Goal: Check status: Check status

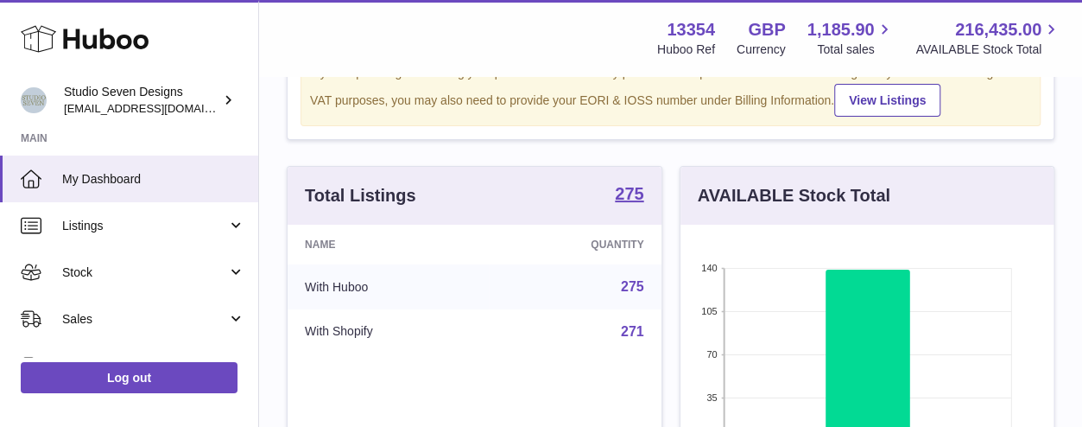
scroll to position [90, 0]
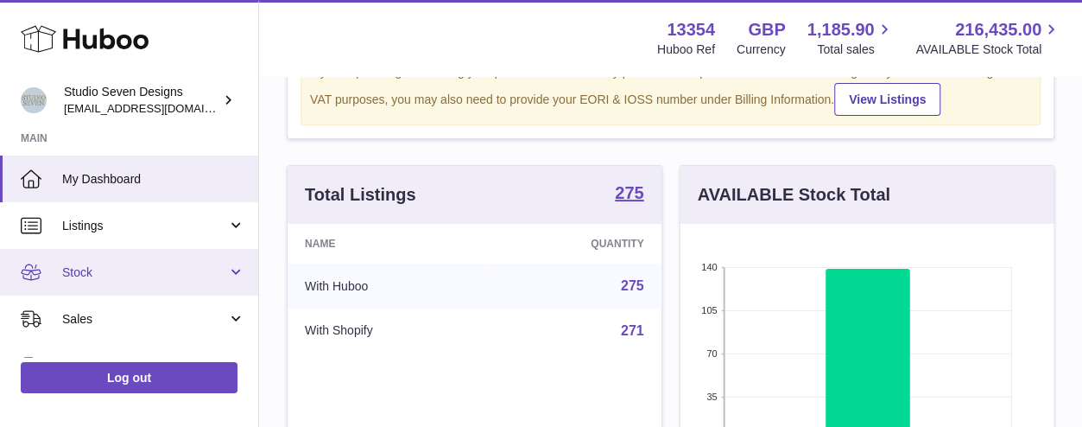
click at [92, 276] on span "Stock" at bounding box center [144, 272] width 165 height 16
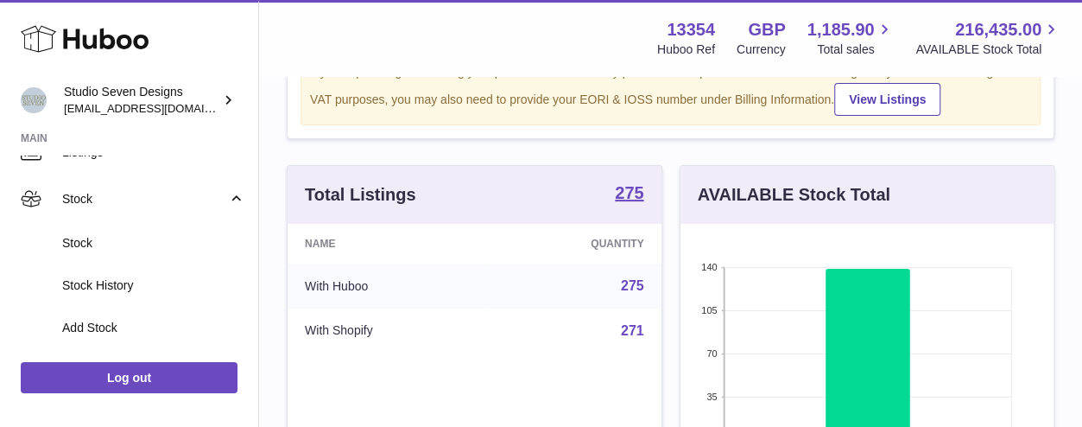
scroll to position [104, 0]
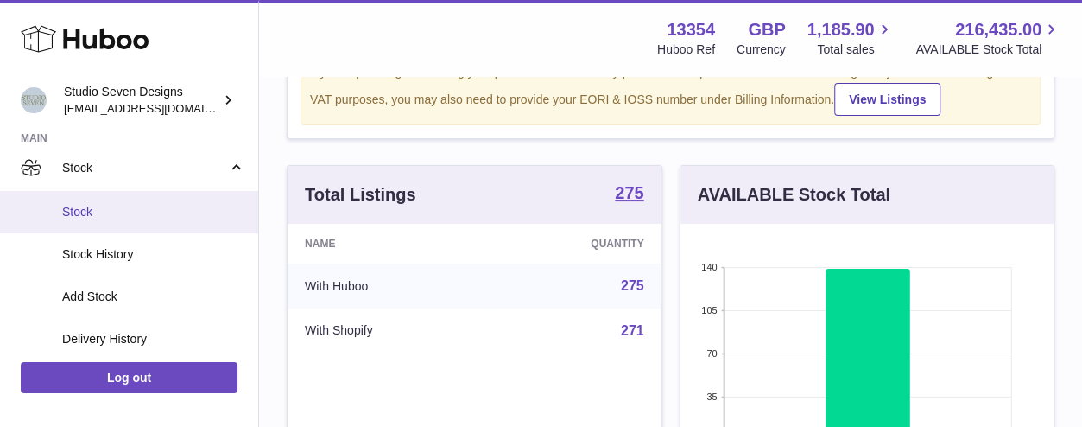
click at [104, 213] on span "Stock" at bounding box center [153, 212] width 183 height 16
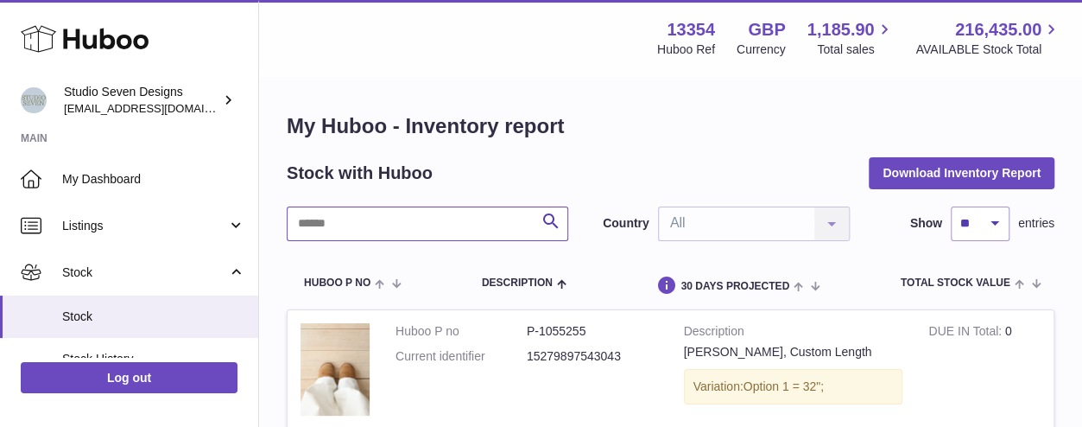
click at [352, 220] on input "text" at bounding box center [428, 223] width 282 height 35
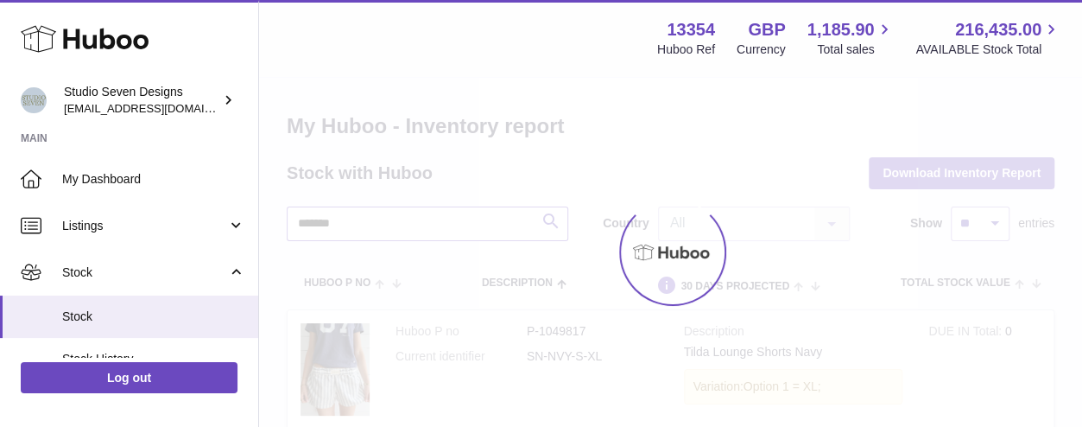
type input "*******"
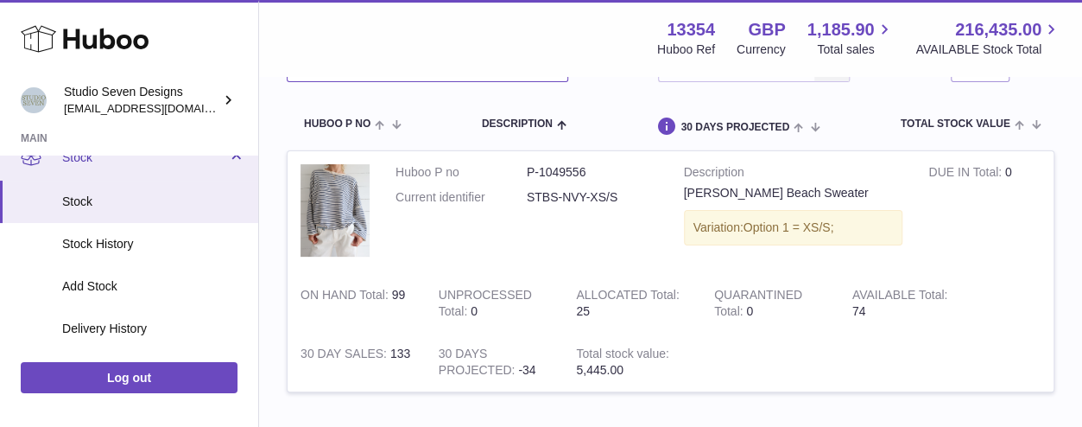
scroll to position [117, 0]
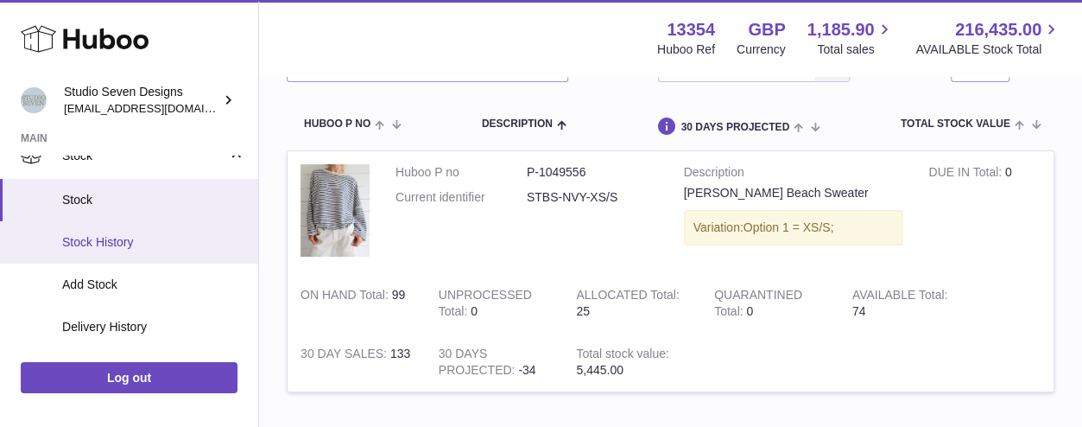
click at [108, 244] on span "Stock History" at bounding box center [153, 242] width 183 height 16
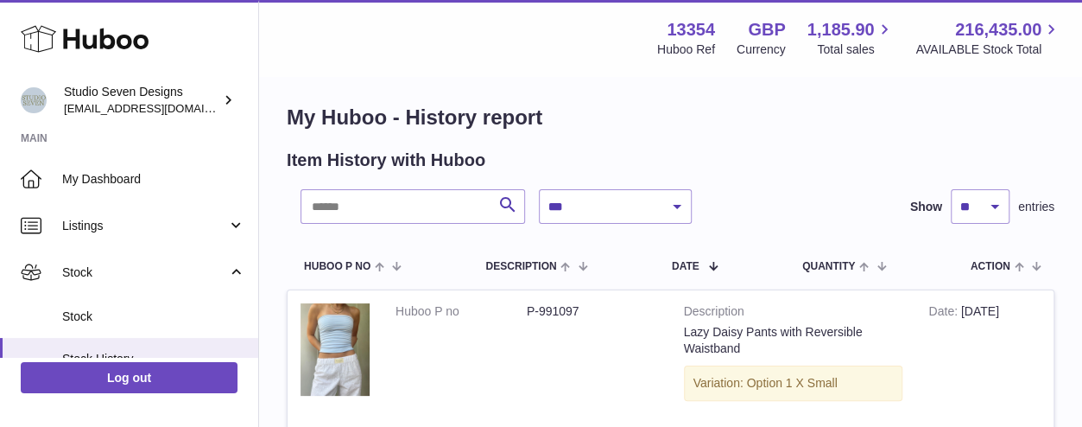
scroll to position [7, 0]
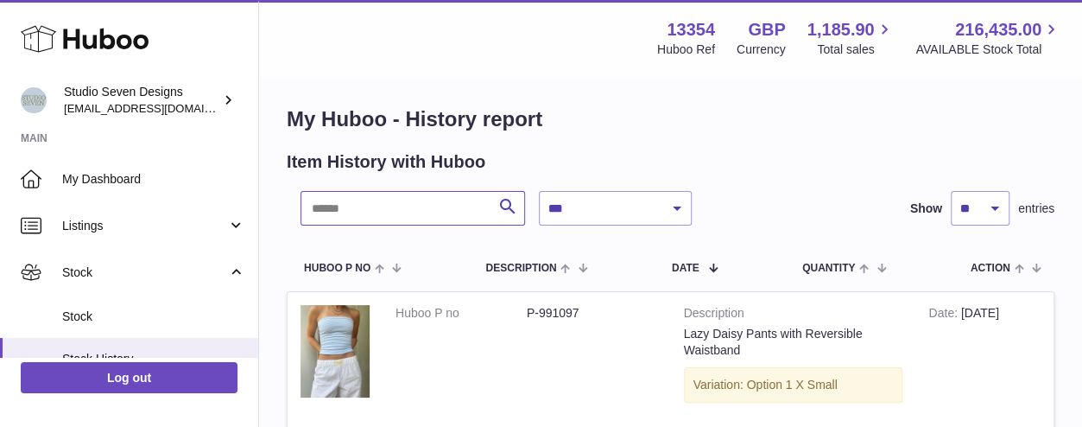
click at [361, 212] on input "text" at bounding box center [413, 208] width 225 height 35
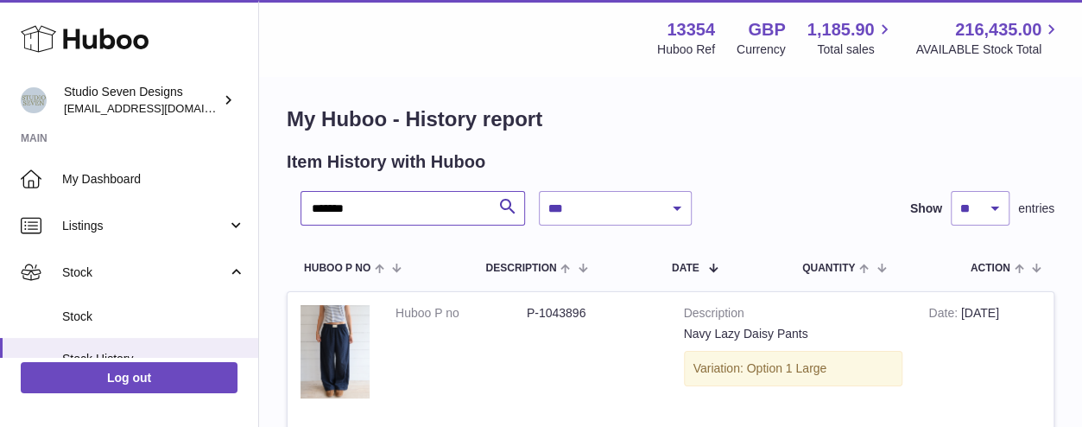
type input "*******"
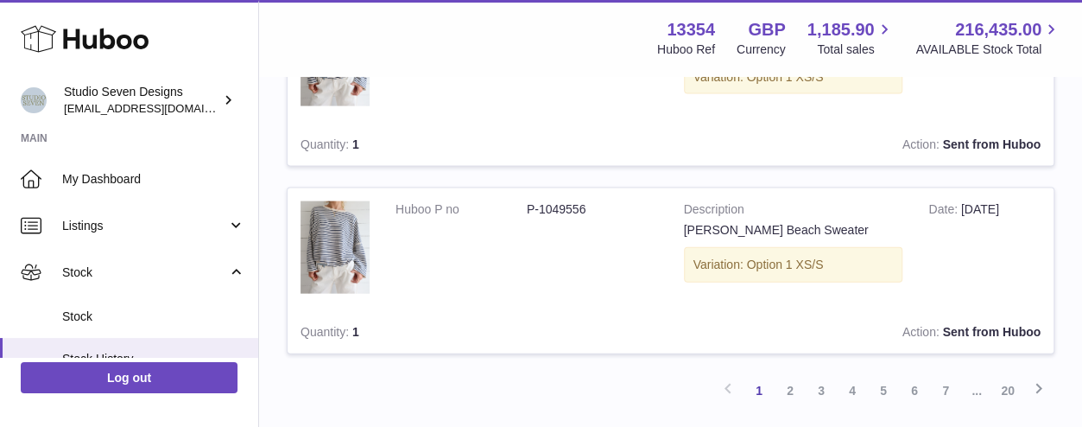
scroll to position [1796, 0]
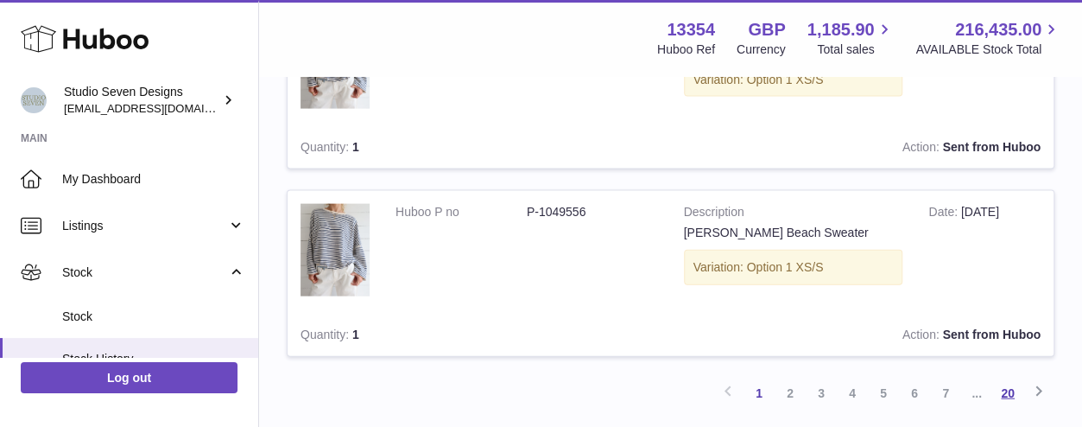
click at [1012, 387] on link "20" at bounding box center [1007, 392] width 31 height 31
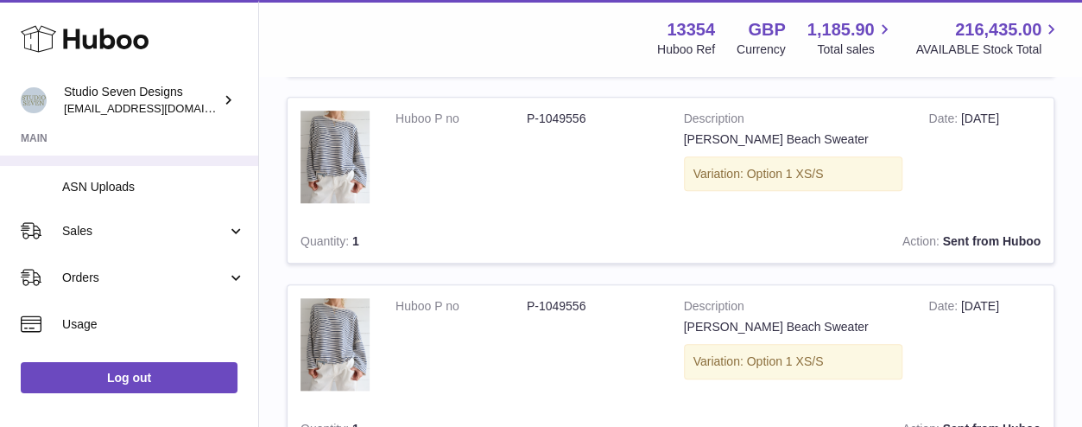
scroll to position [302, 0]
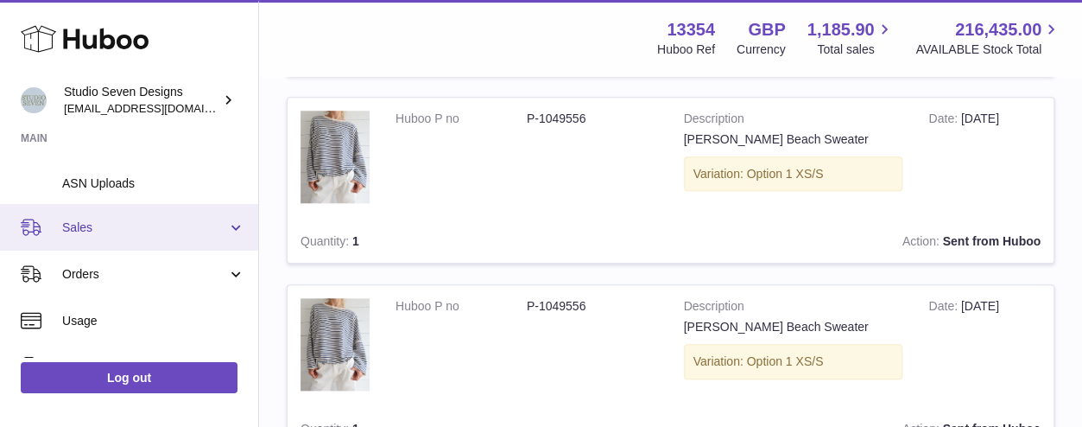
click at [123, 232] on span "Sales" at bounding box center [144, 227] width 165 height 16
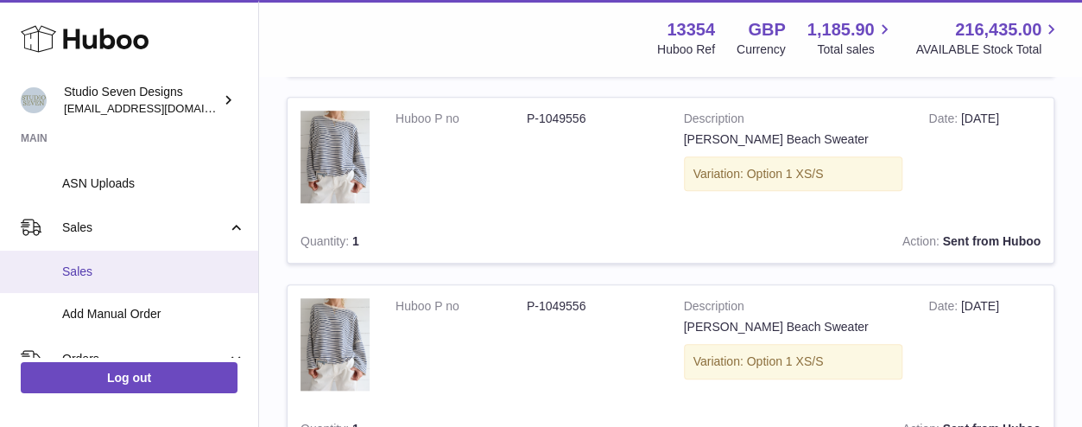
click at [100, 271] on span "Sales" at bounding box center [153, 271] width 183 height 16
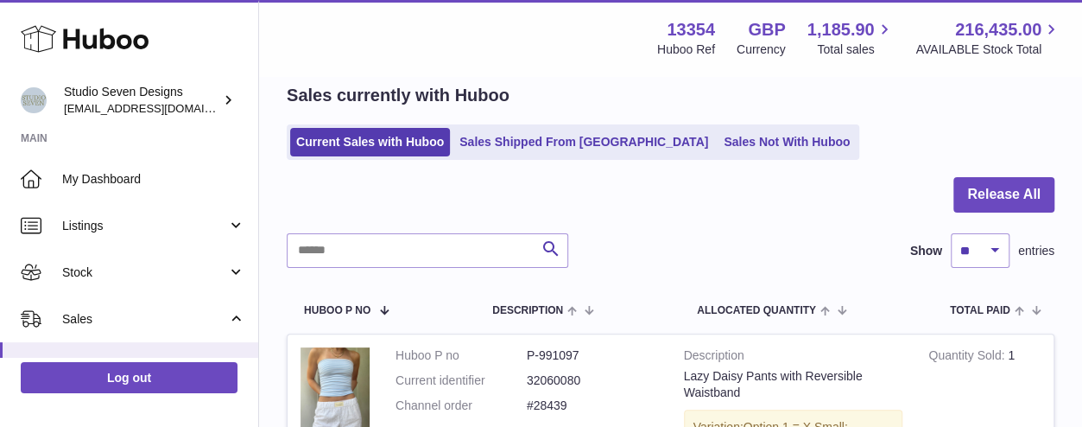
scroll to position [70, 0]
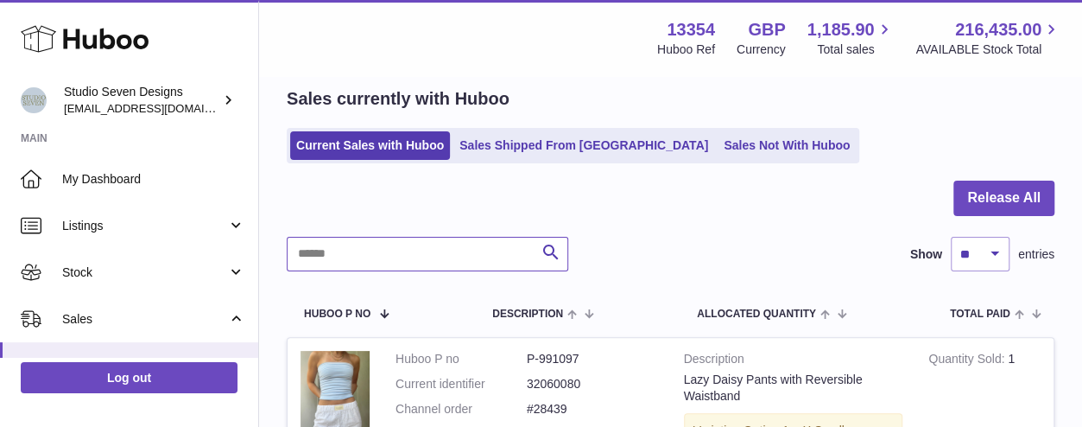
click at [340, 253] on input "text" at bounding box center [428, 254] width 282 height 35
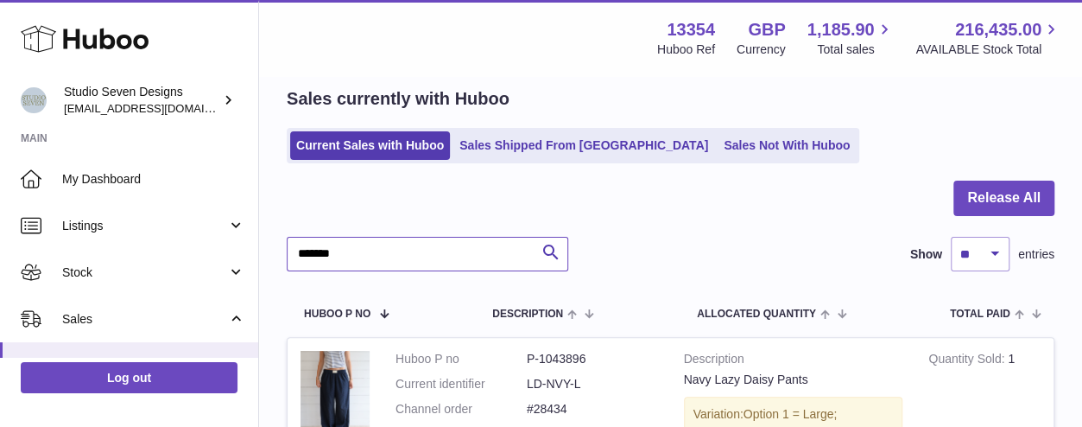
type input "*******"
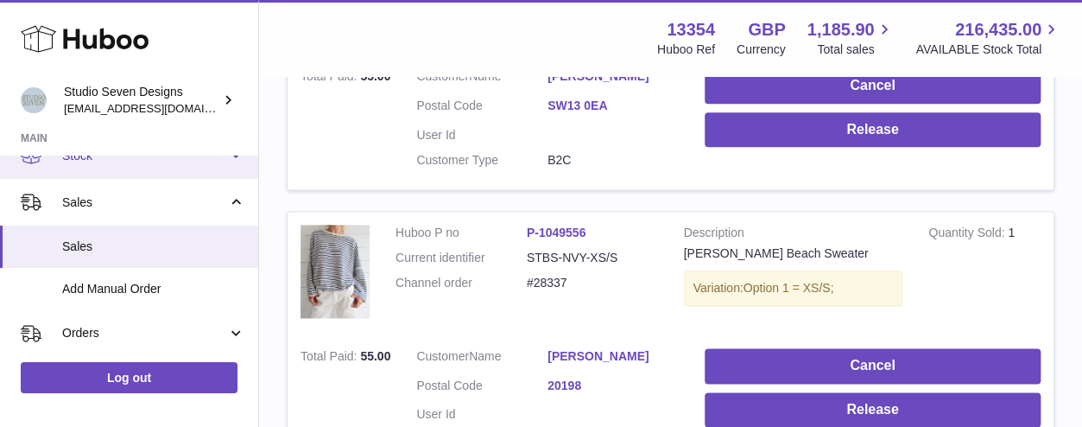
scroll to position [116, 0]
click at [100, 250] on span "Sales" at bounding box center [153, 247] width 183 height 16
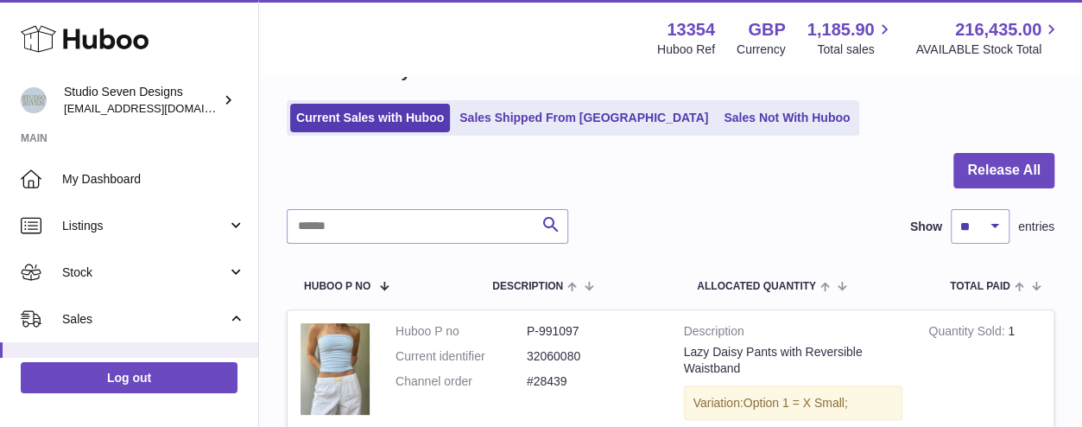
scroll to position [97, 0]
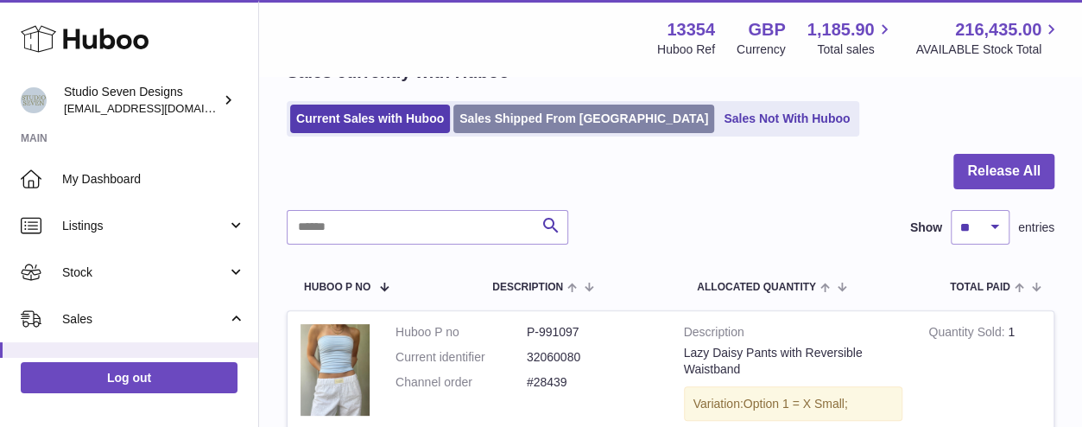
click at [556, 118] on link "Sales Shipped From [GEOGRAPHIC_DATA]" at bounding box center [583, 118] width 261 height 28
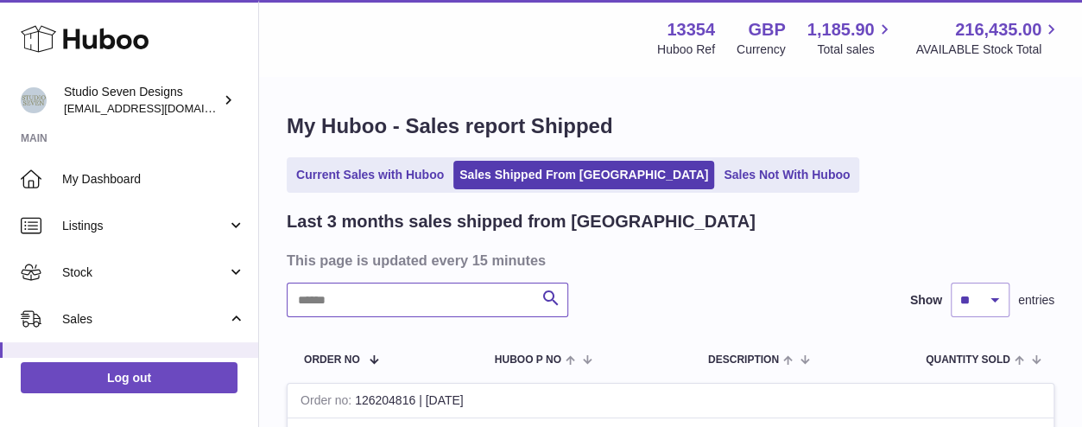
click at [351, 301] on input "text" at bounding box center [428, 299] width 282 height 35
type input "*******"
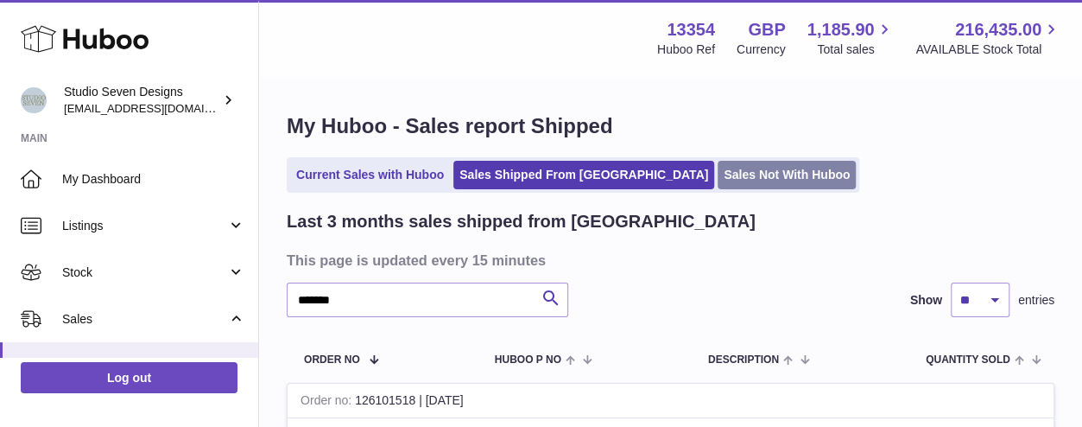
click at [718, 175] on link "Sales Not With Huboo" at bounding box center [787, 175] width 138 height 28
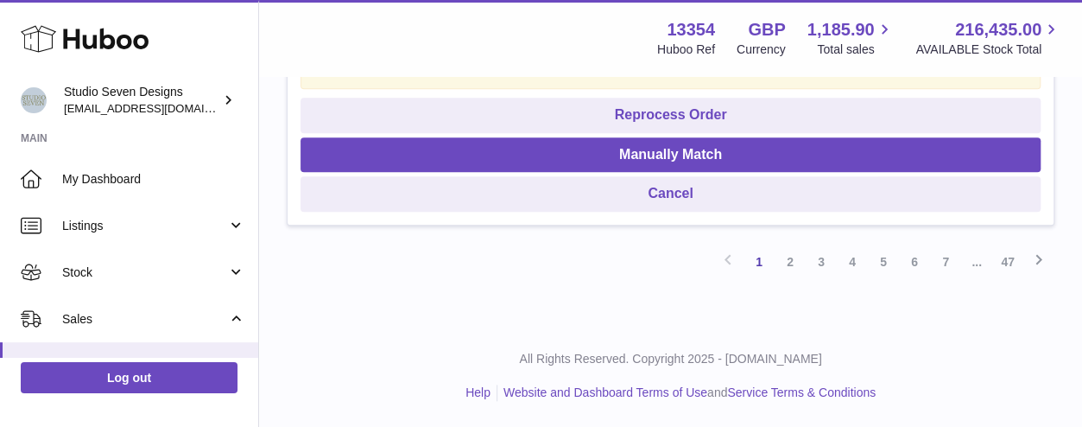
scroll to position [4155, 0]
click at [789, 266] on link "2" at bounding box center [790, 261] width 31 height 31
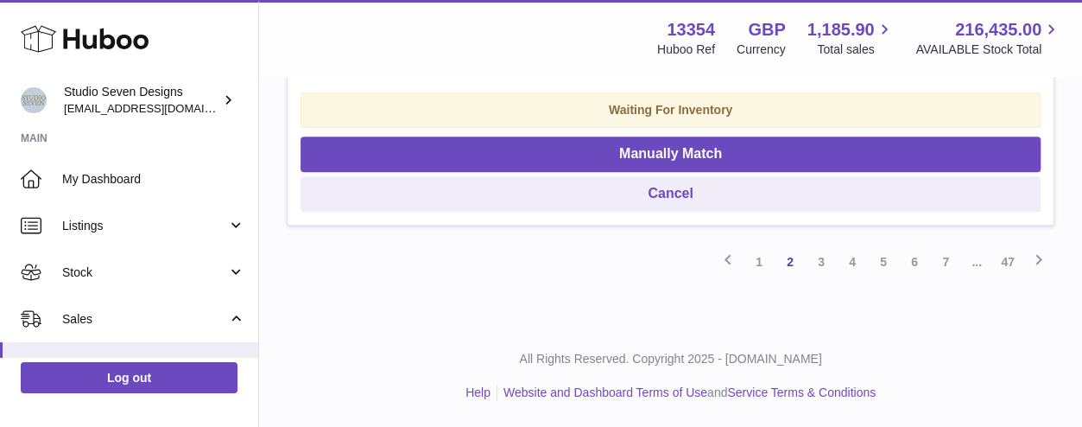
scroll to position [4045, 0]
click at [881, 265] on link "5" at bounding box center [883, 261] width 31 height 31
click at [1010, 269] on link "47" at bounding box center [1007, 261] width 31 height 31
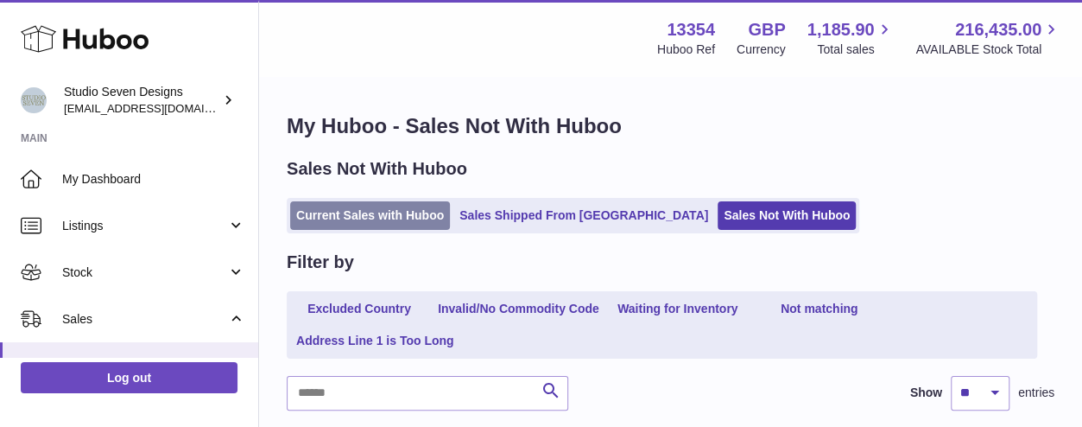
click at [352, 219] on link "Current Sales with Huboo" at bounding box center [370, 215] width 160 height 28
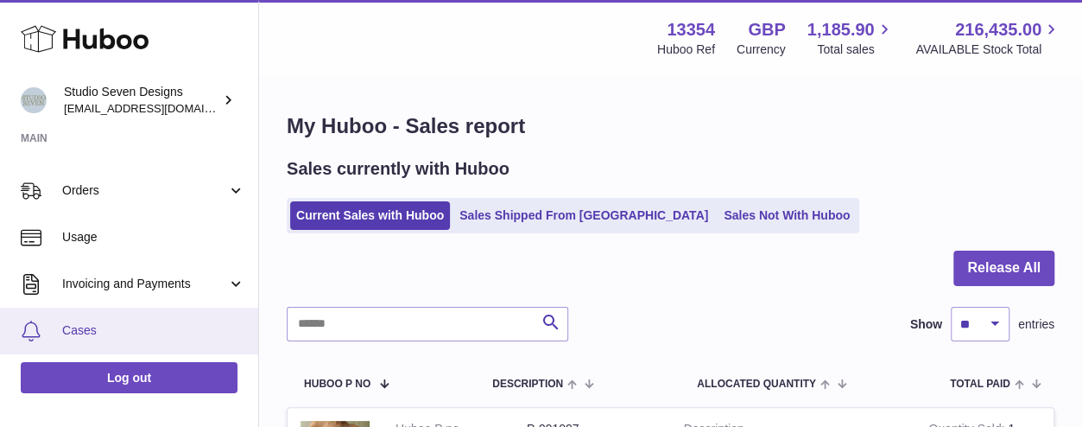
scroll to position [237, 0]
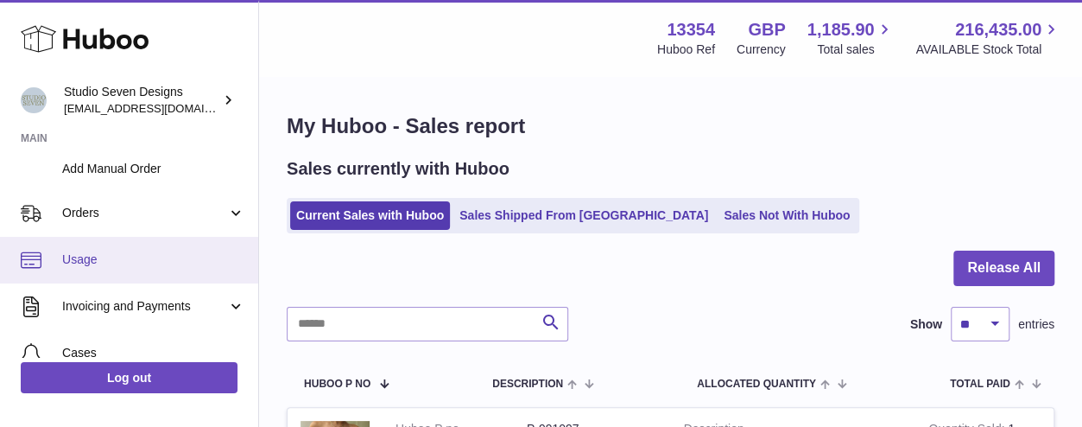
click at [90, 266] on span "Usage" at bounding box center [153, 259] width 183 height 16
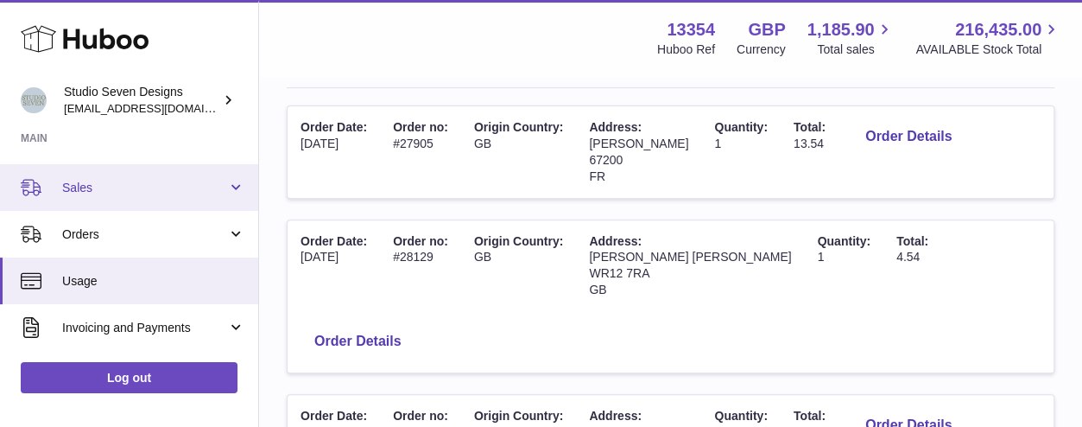
scroll to position [92, 0]
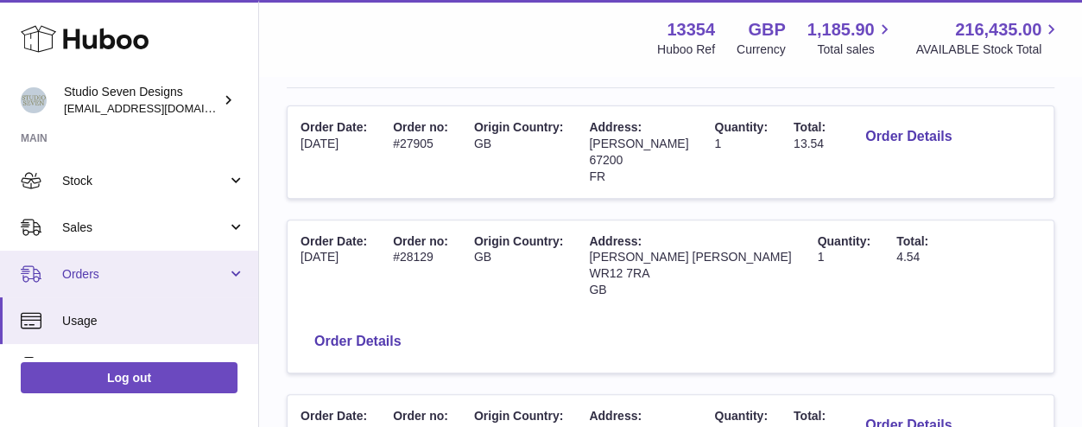
click at [108, 275] on span "Orders" at bounding box center [144, 274] width 165 height 16
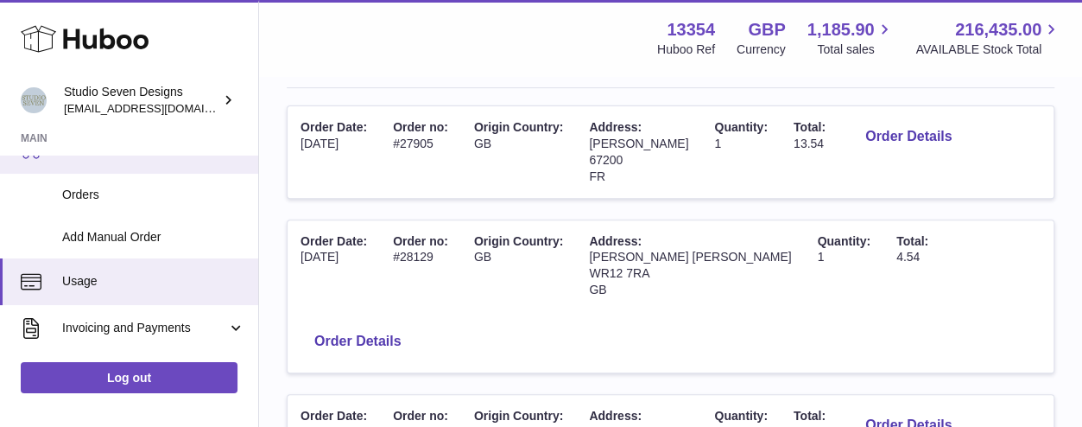
scroll to position [216, 0]
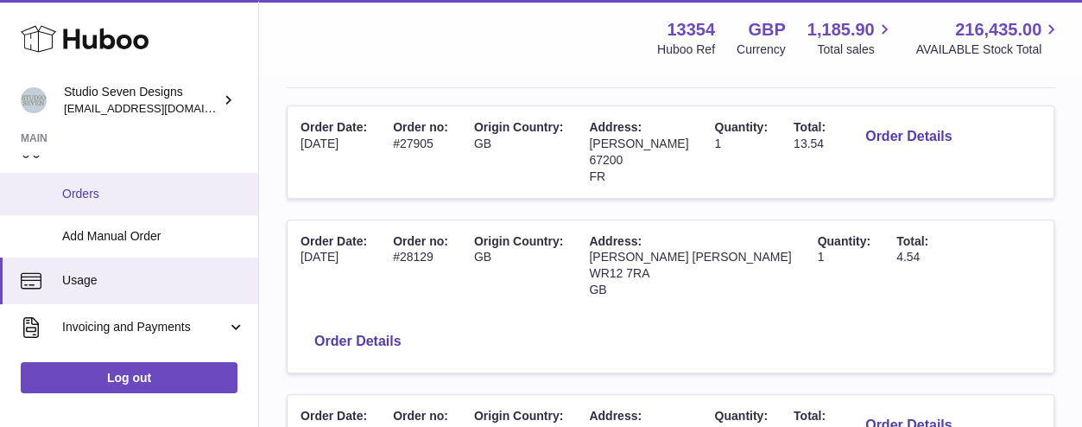
click at [93, 193] on span "Orders" at bounding box center [153, 194] width 183 height 16
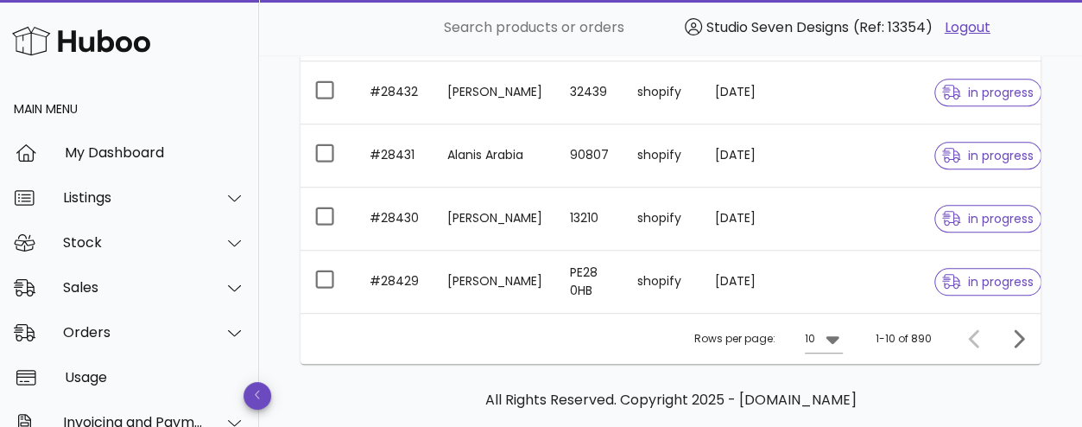
scroll to position [642, 0]
click at [1020, 331] on icon "Next page" at bounding box center [1019, 336] width 10 height 18
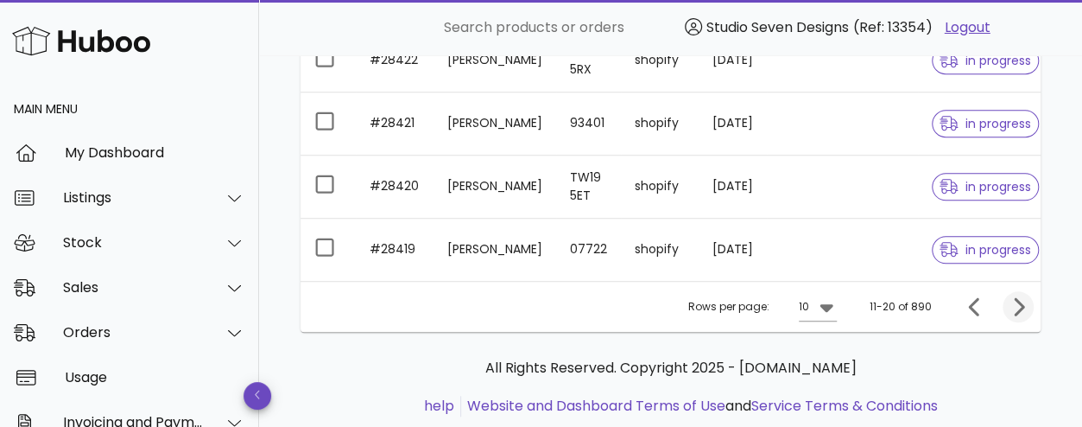
scroll to position [748, 0]
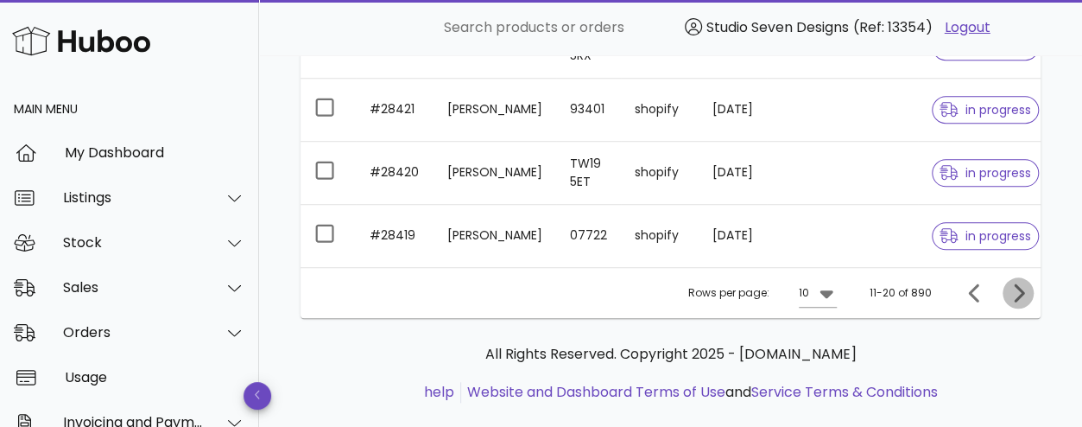
click at [1017, 284] on icon "Next page" at bounding box center [1018, 292] width 21 height 21
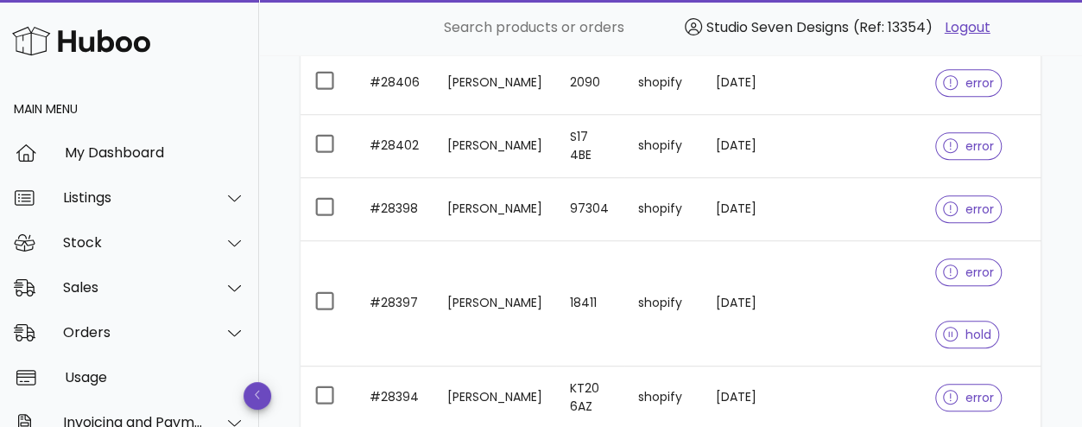
scroll to position [522, 0]
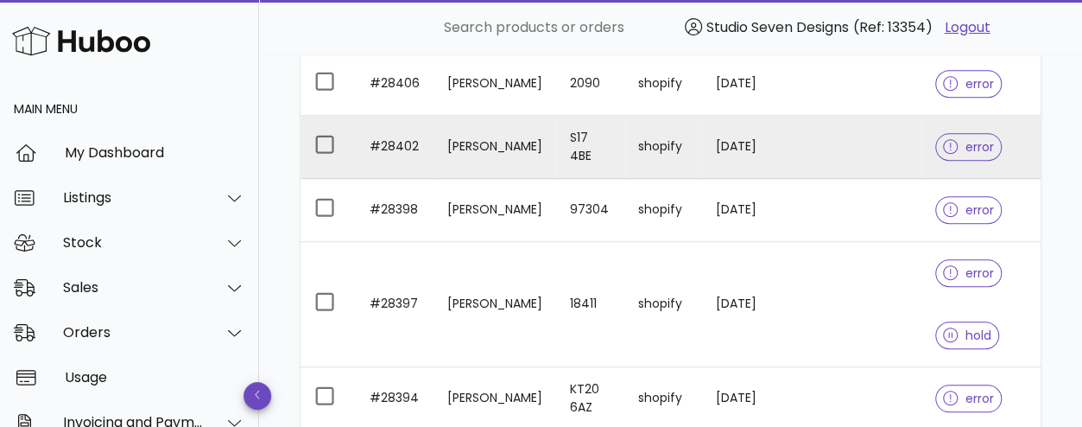
click at [392, 143] on td "#28402" at bounding box center [395, 147] width 78 height 63
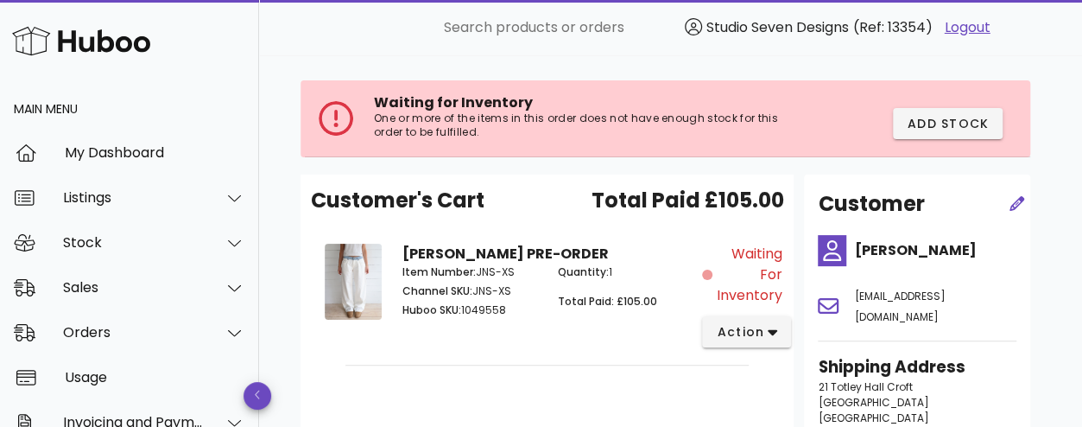
scroll to position [59, 0]
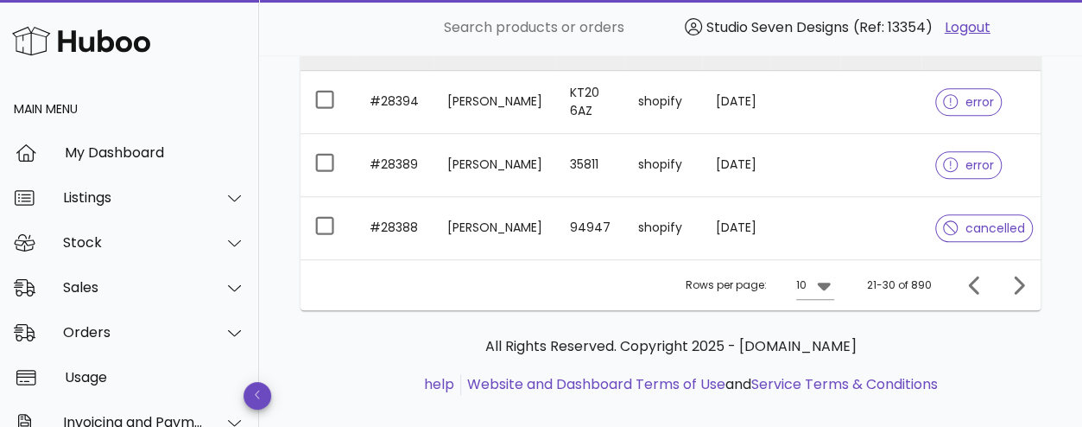
scroll to position [831, 0]
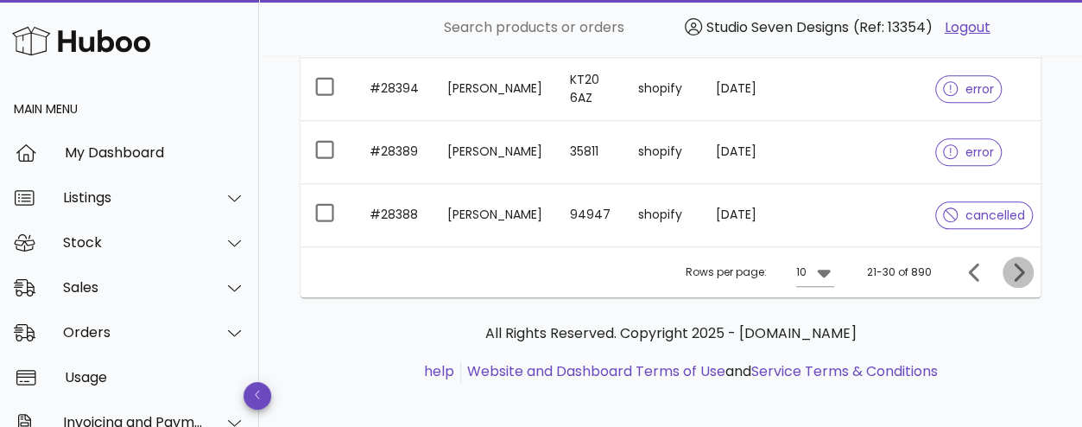
click at [1014, 262] on icon "Next page" at bounding box center [1018, 272] width 21 height 21
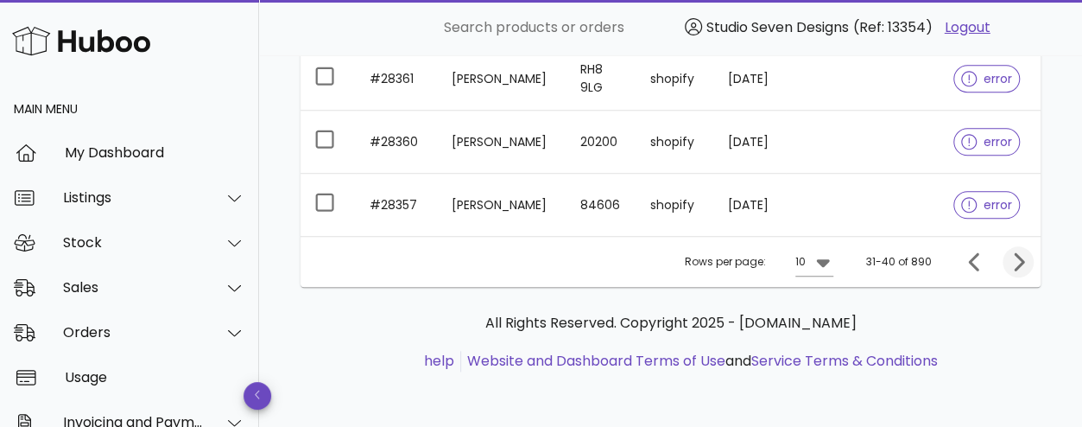
scroll to position [769, 0]
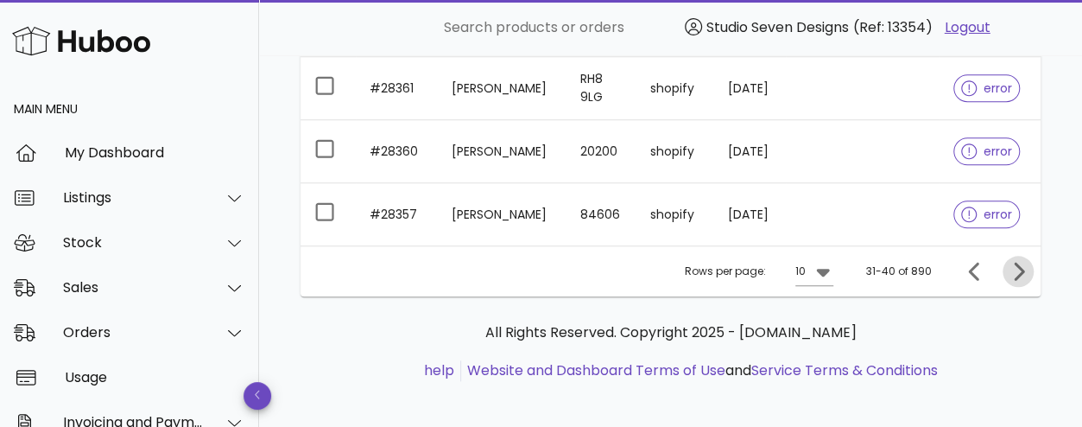
click at [1014, 262] on icon "Next page" at bounding box center [1018, 271] width 21 height 21
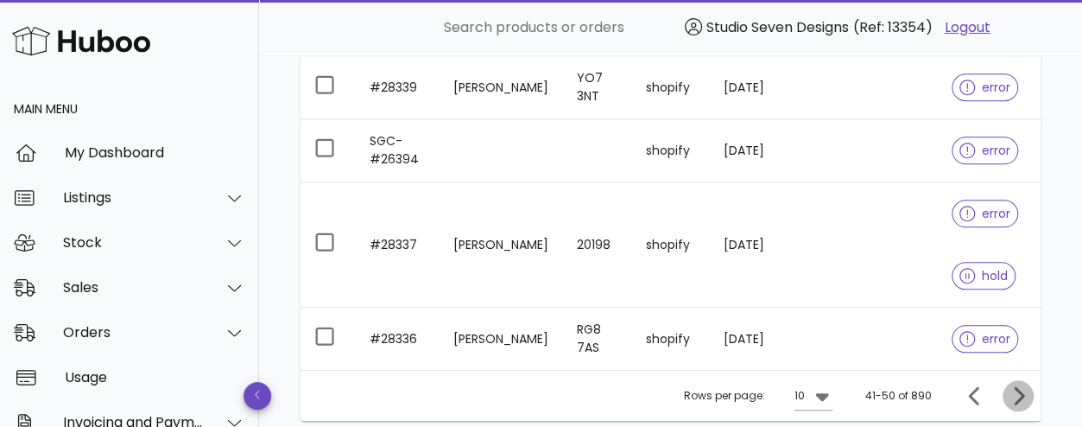
click at [1017, 391] on icon "Next page" at bounding box center [1019, 395] width 10 height 18
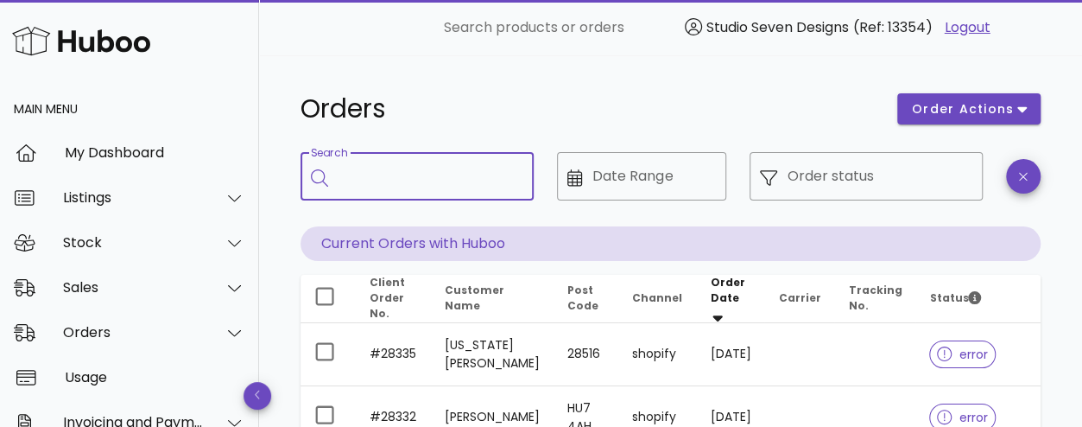
click at [409, 178] on input "Search" at bounding box center [429, 176] width 181 height 28
type input "*******"
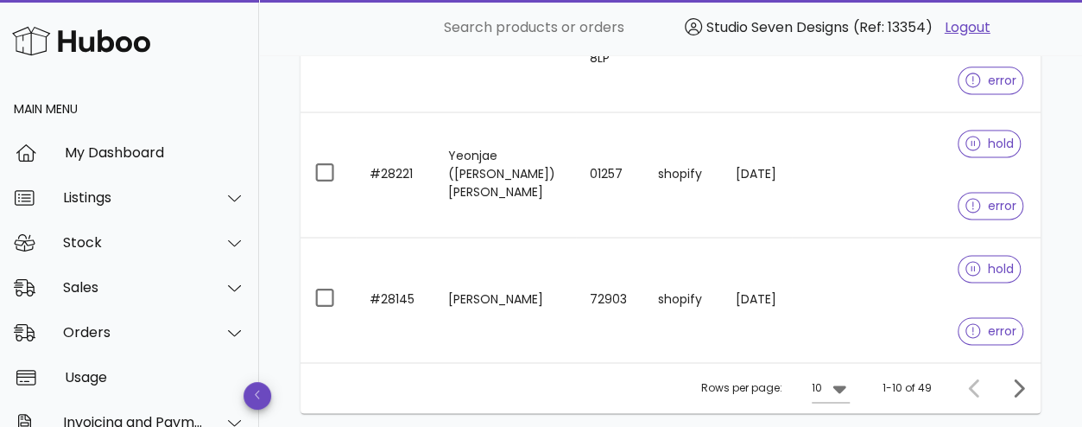
scroll to position [1134, 0]
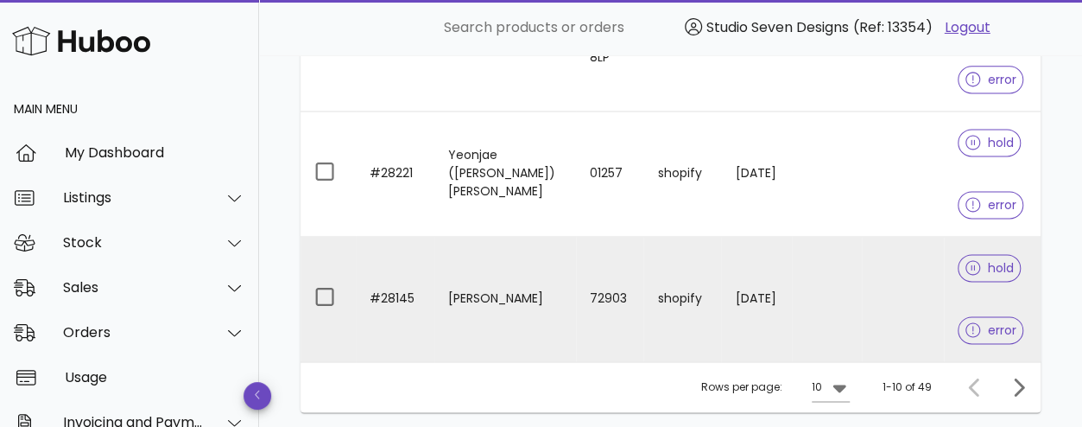
click at [392, 291] on td "#28145" at bounding box center [395, 299] width 79 height 124
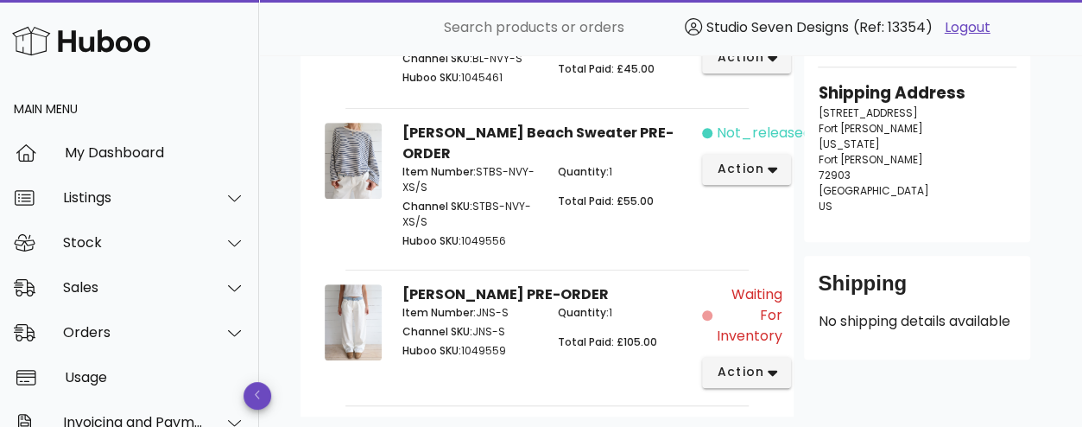
scroll to position [423, 0]
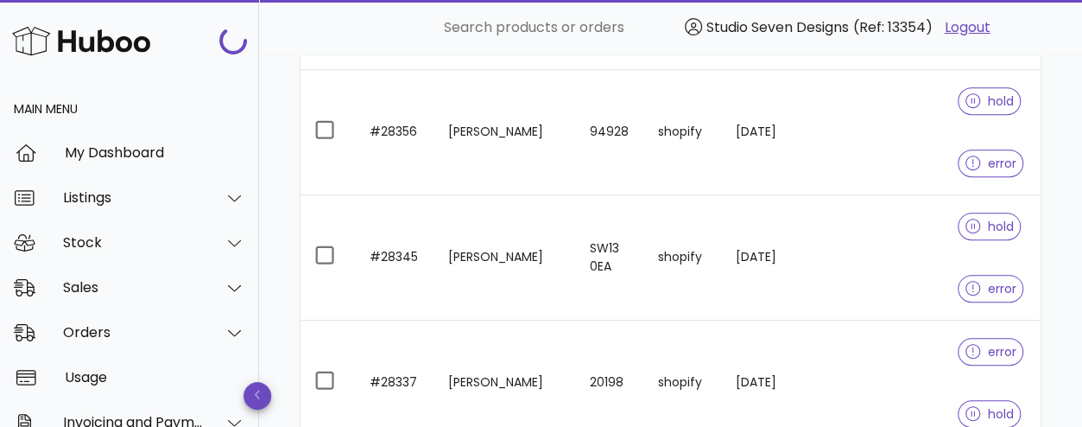
scroll to position [1134, 0]
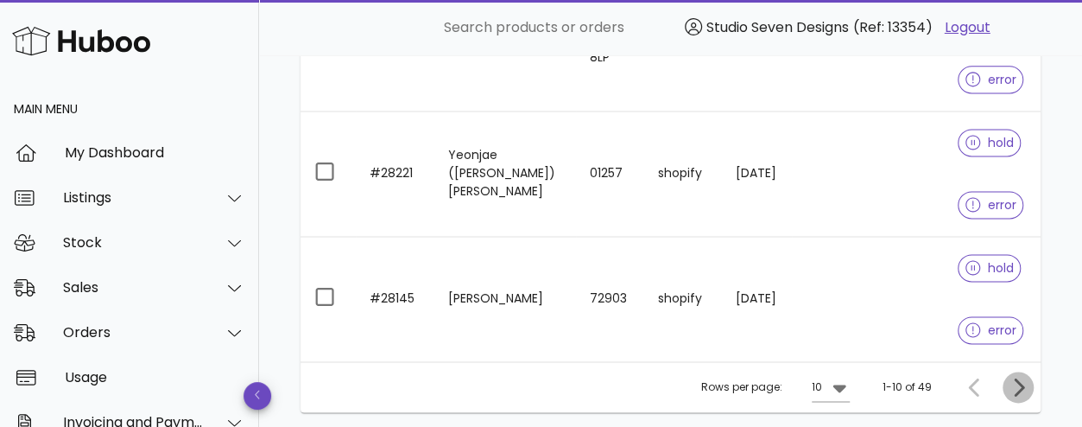
click at [1021, 377] on icon "Next page" at bounding box center [1019, 386] width 10 height 18
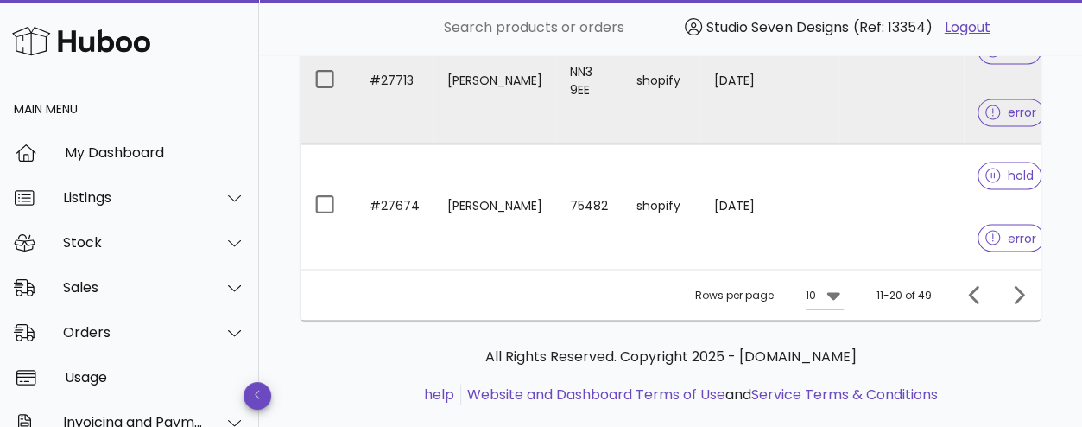
scroll to position [1454, 0]
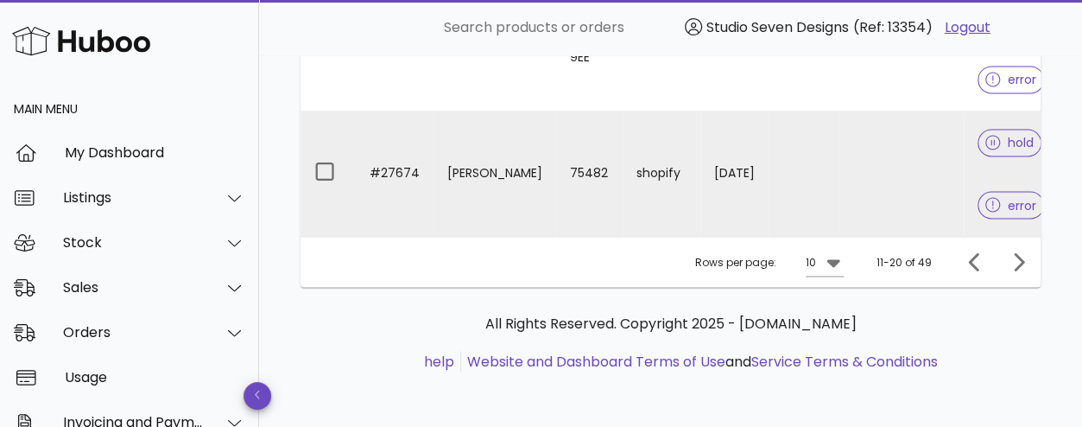
click at [393, 165] on td "#27674" at bounding box center [395, 173] width 78 height 124
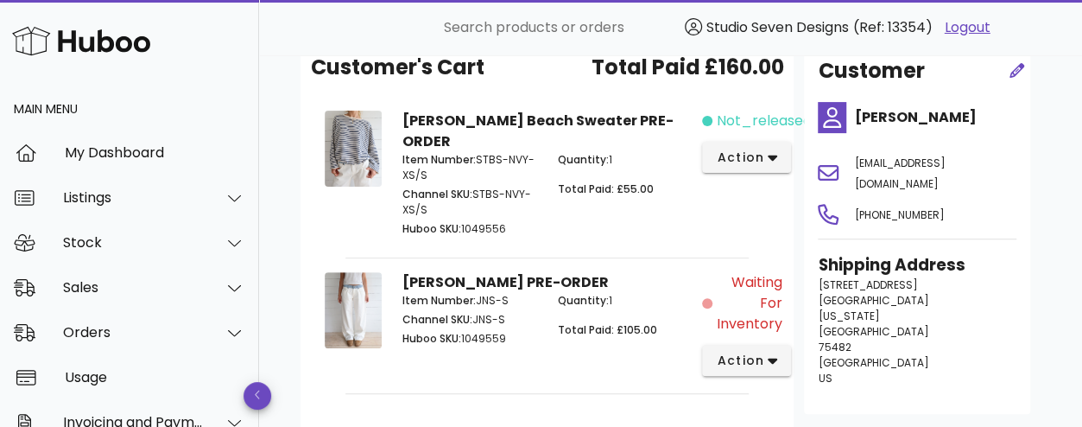
scroll to position [204, 0]
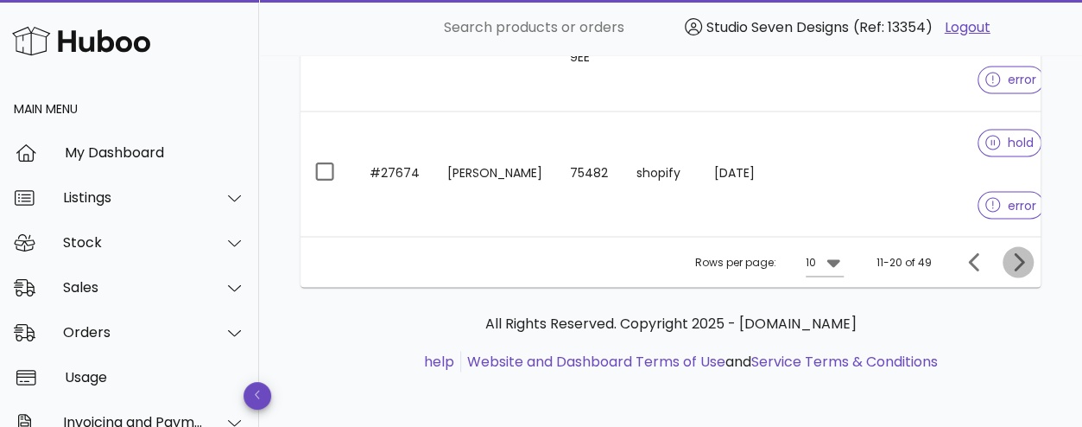
click at [1021, 269] on icon "Next page" at bounding box center [1018, 261] width 21 height 21
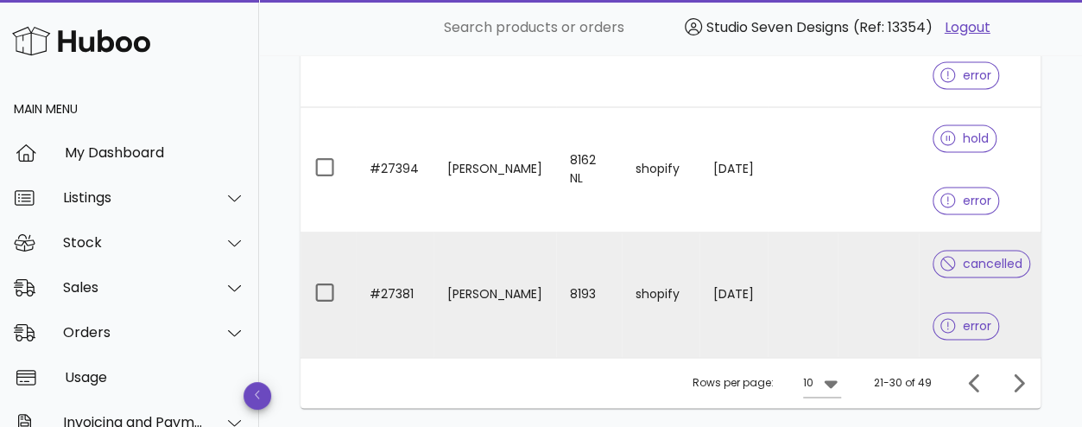
scroll to position [1199, 0]
click at [399, 285] on td "#27381" at bounding box center [395, 296] width 78 height 124
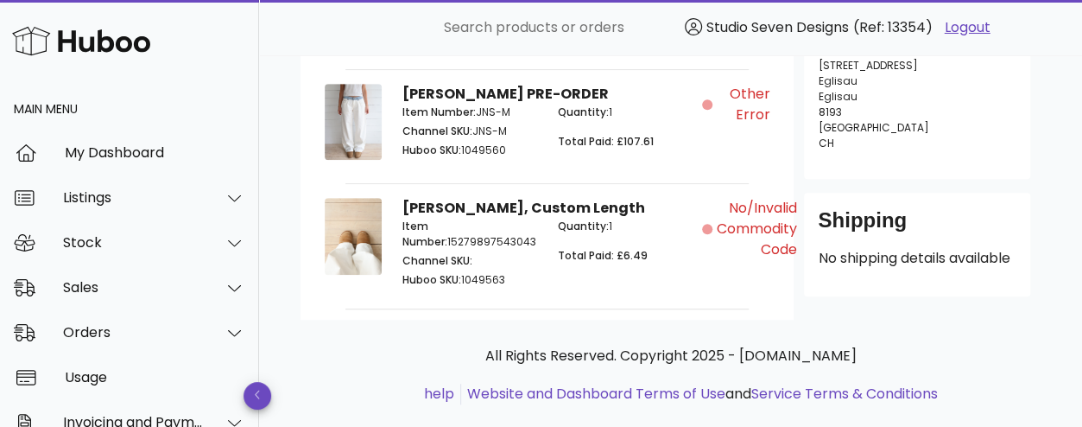
scroll to position [497, 0]
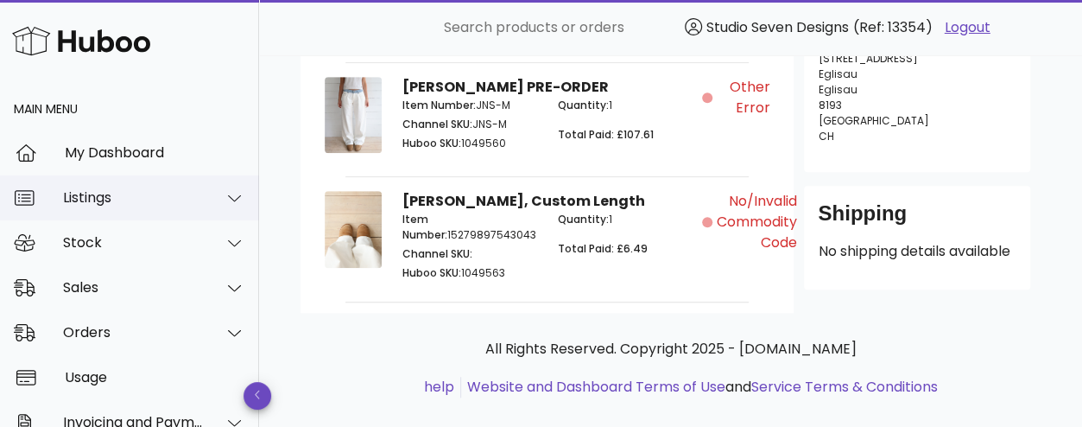
click at [111, 205] on div "Listings" at bounding box center [133, 197] width 141 height 16
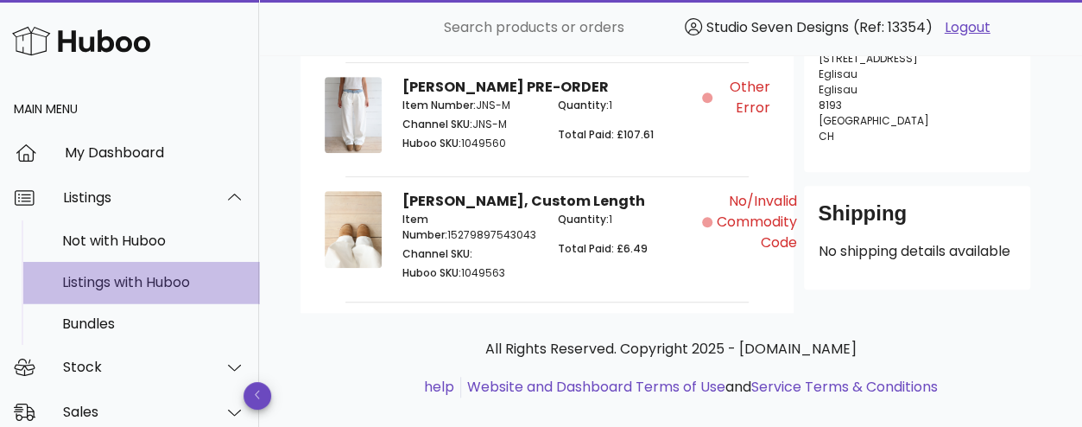
click at [130, 281] on div "Listings with Huboo" at bounding box center [153, 282] width 183 height 16
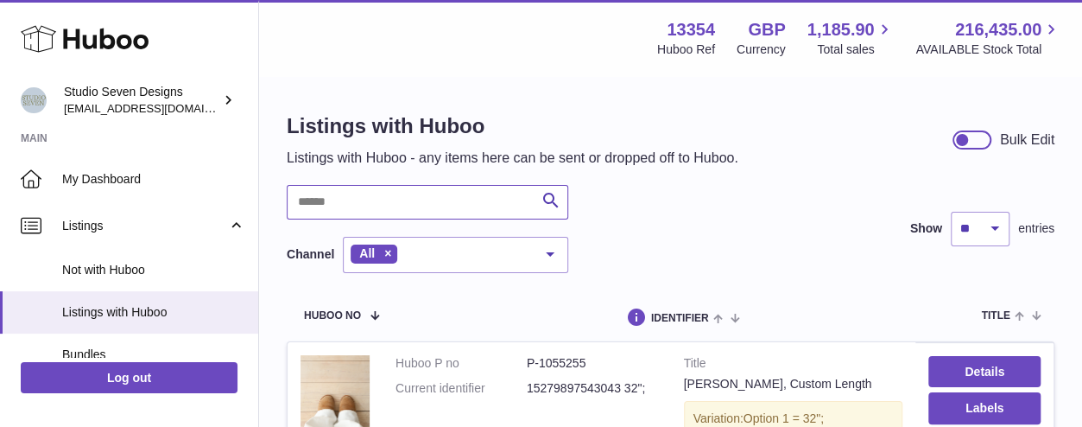
click at [332, 206] on input "text" at bounding box center [428, 202] width 282 height 35
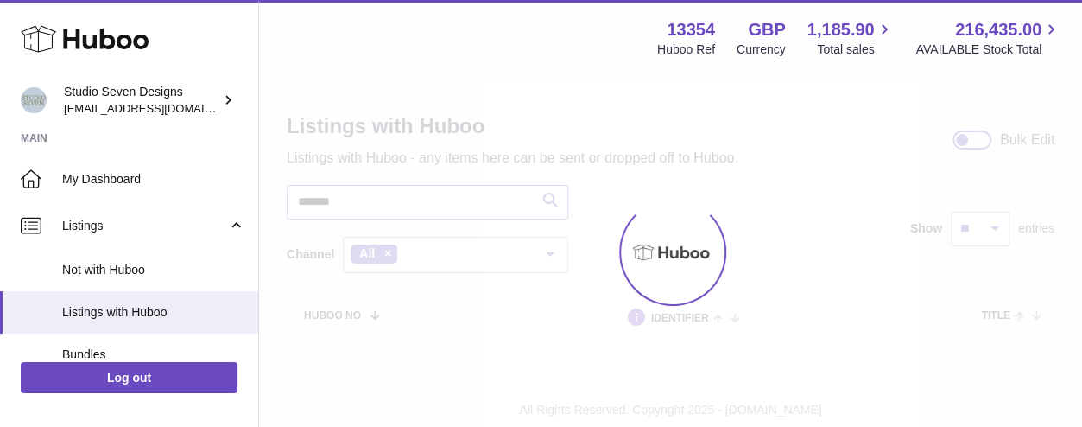
type input "*******"
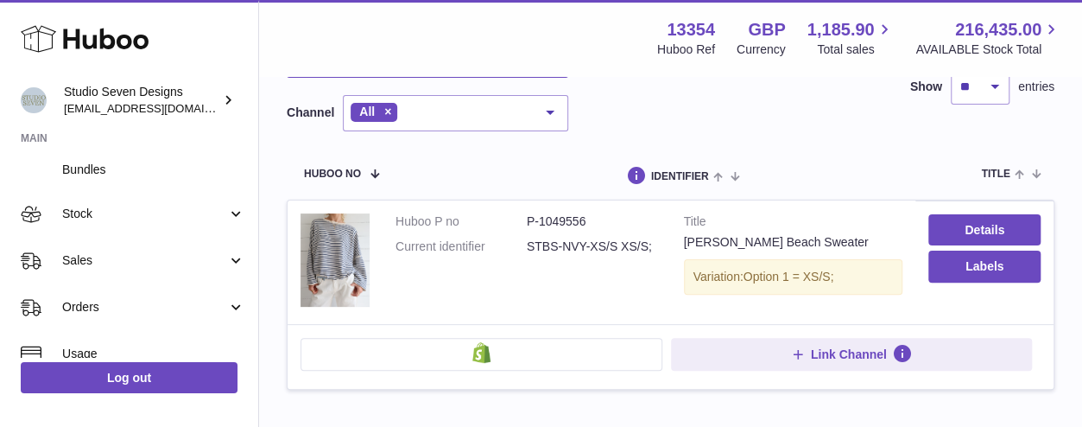
scroll to position [192, 0]
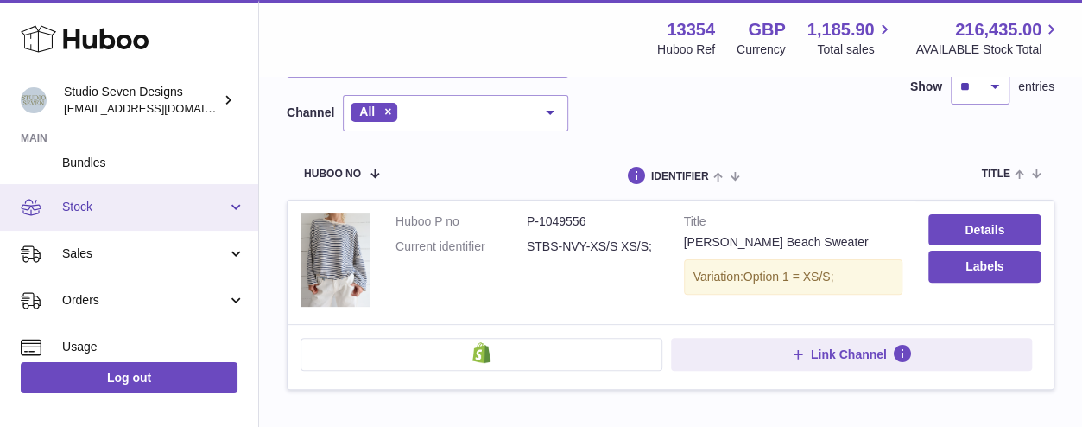
click at [133, 209] on span "Stock" at bounding box center [144, 207] width 165 height 16
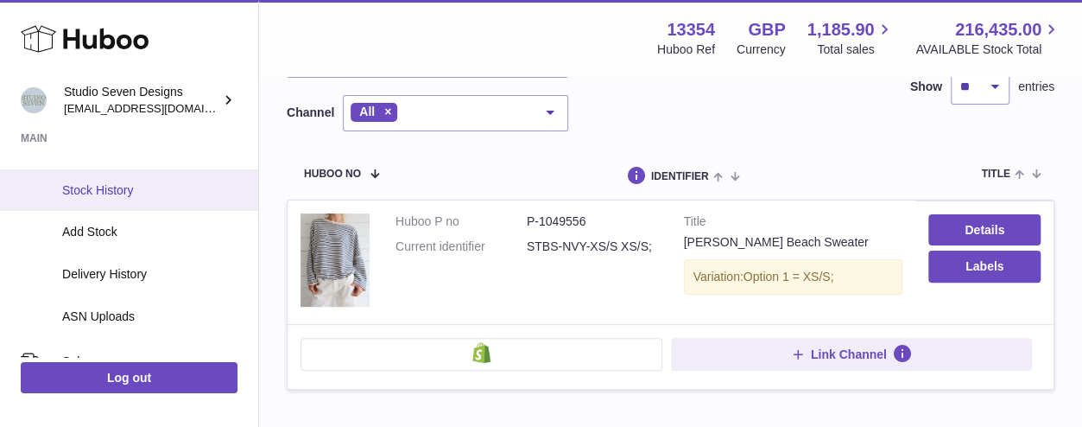
scroll to position [296, 0]
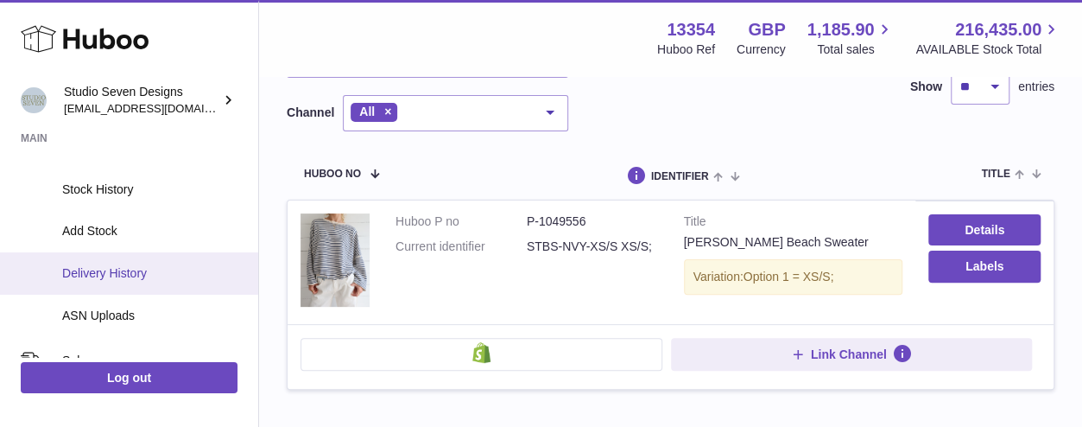
click at [130, 274] on span "Delivery History" at bounding box center [153, 273] width 183 height 16
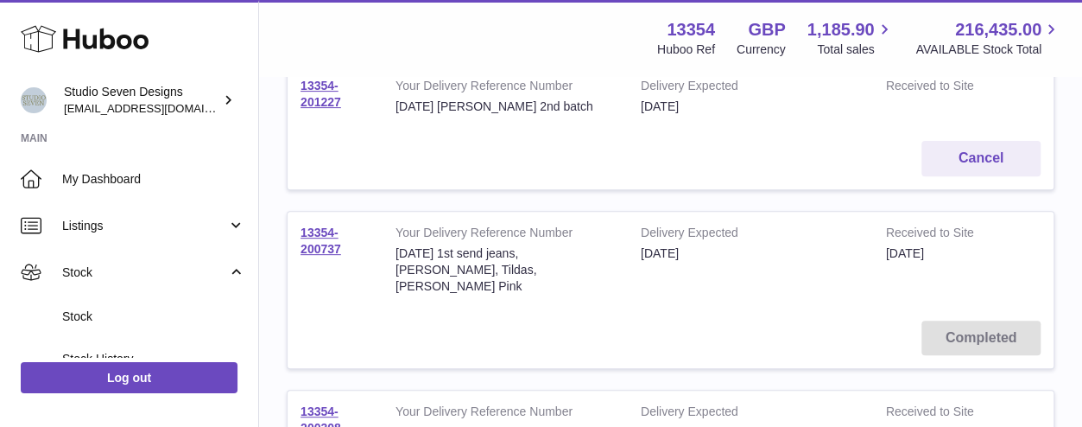
scroll to position [256, 0]
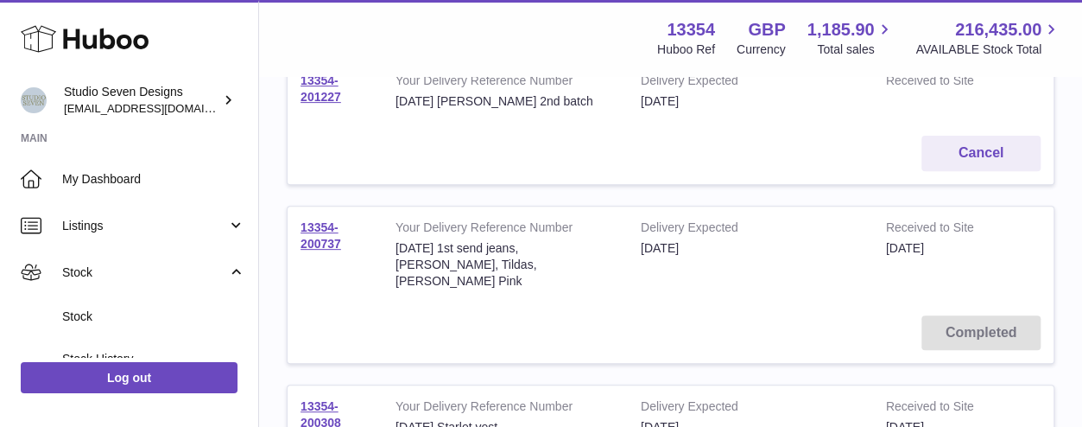
click at [646, 302] on td "Completed" at bounding box center [671, 332] width 766 height 61
click at [322, 244] on link "13354-200737" at bounding box center [321, 235] width 41 height 30
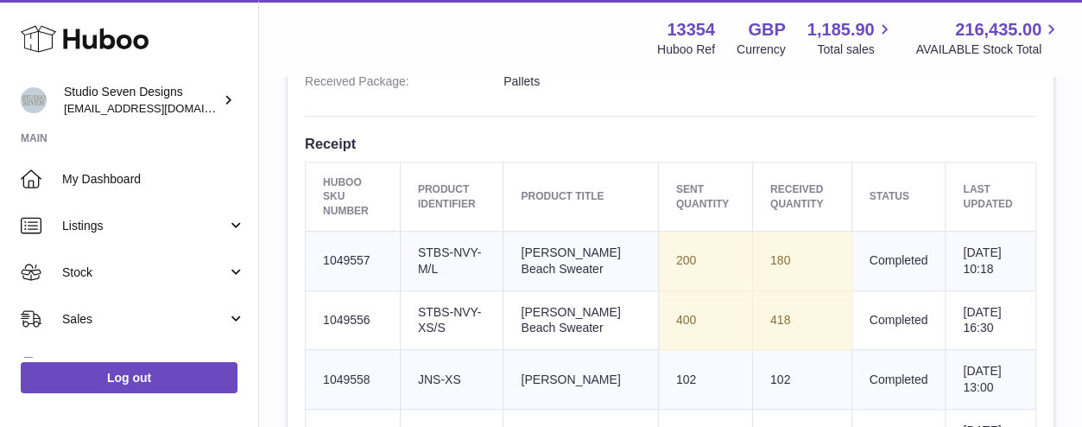
scroll to position [611, 0]
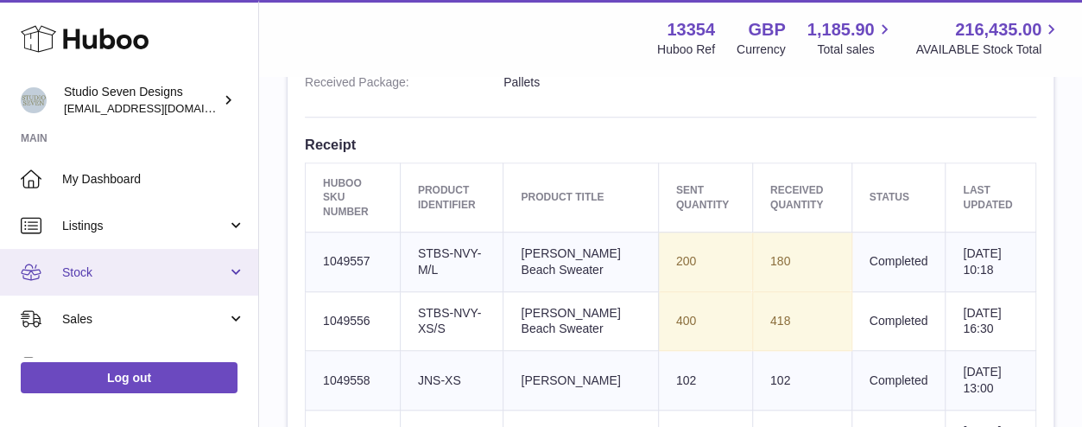
click at [138, 274] on span "Stock" at bounding box center [144, 272] width 165 height 16
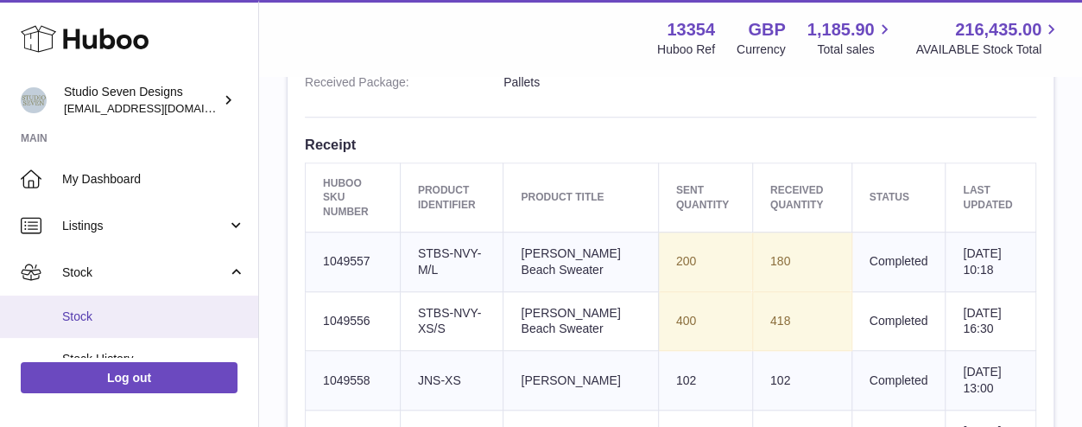
click at [117, 320] on span "Stock" at bounding box center [153, 316] width 183 height 16
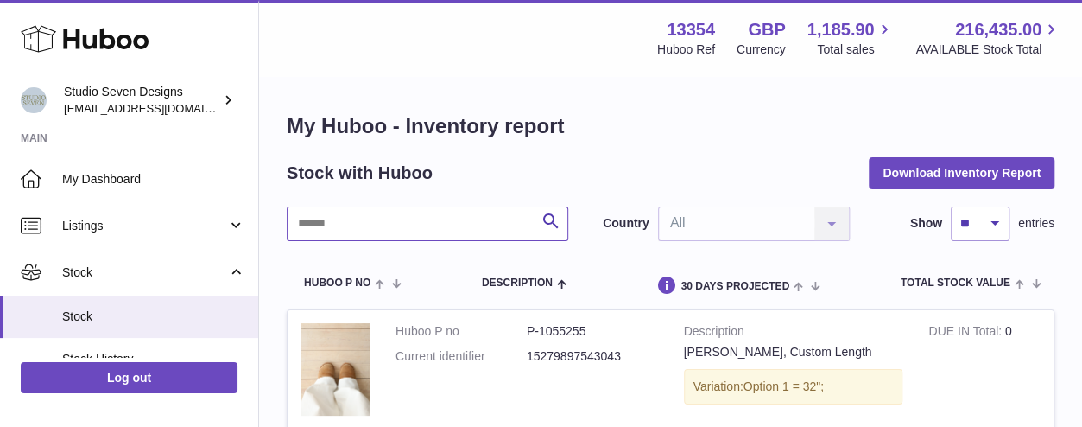
click at [354, 224] on input "text" at bounding box center [428, 223] width 282 height 35
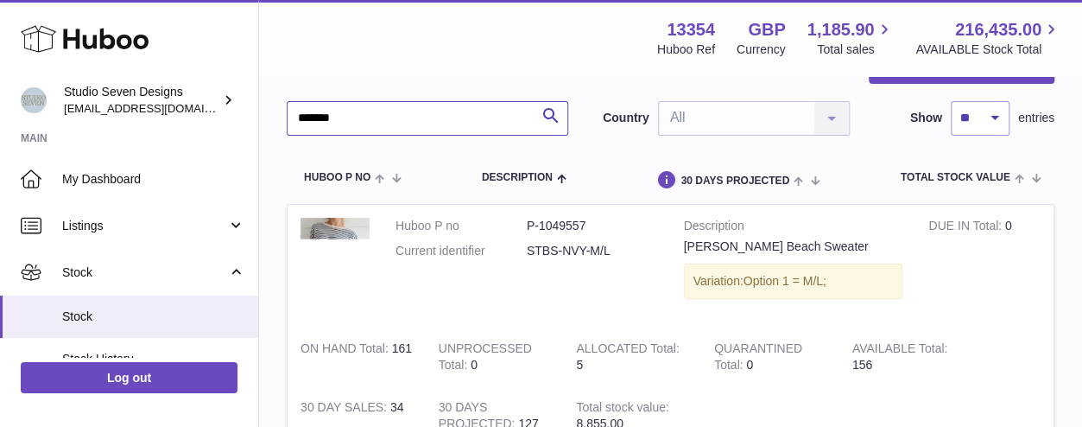
scroll to position [66, 0]
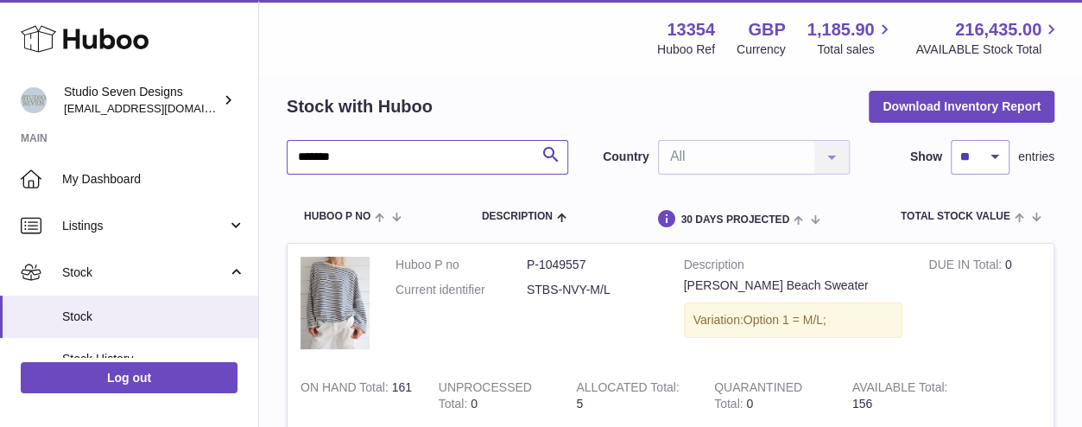
type input "*******"
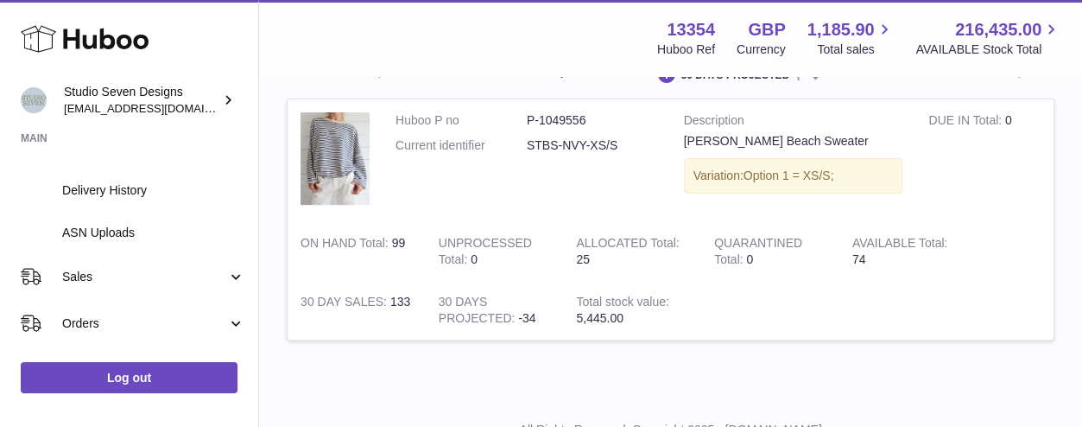
scroll to position [295, 0]
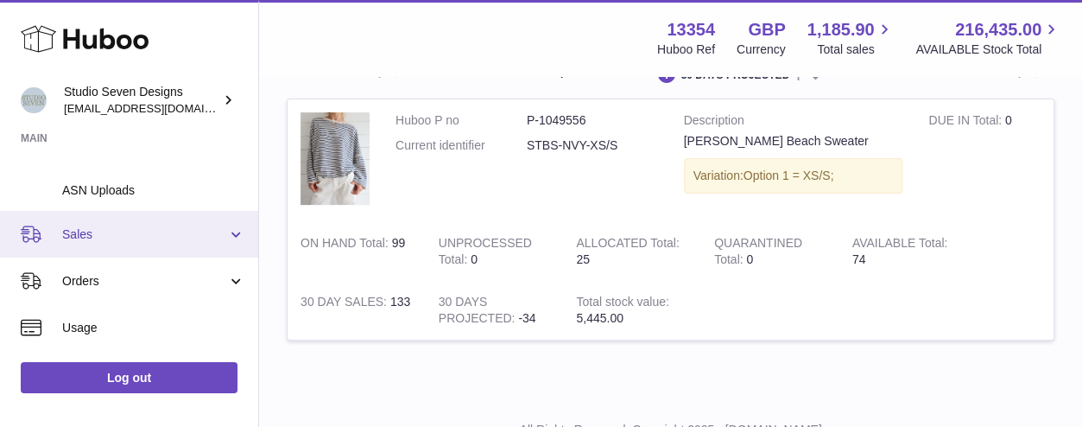
click at [107, 234] on span "Sales" at bounding box center [144, 234] width 165 height 16
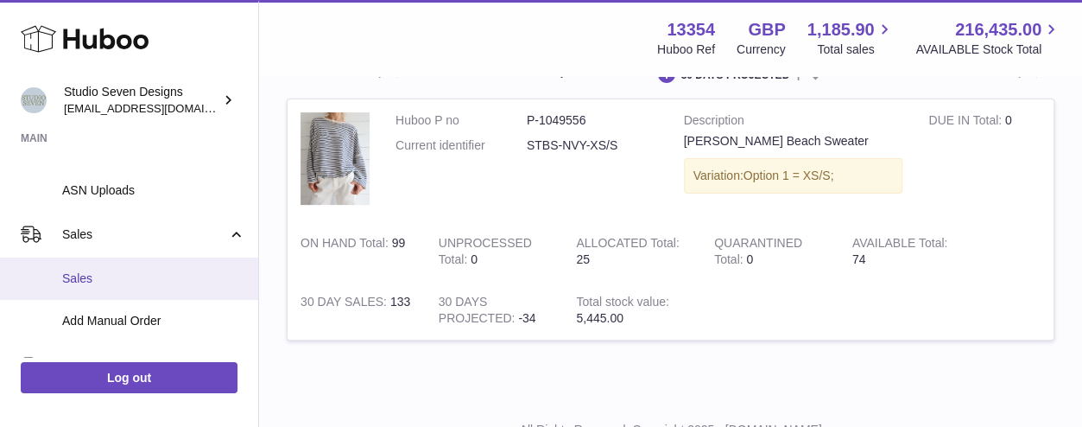
click at [98, 279] on span "Sales" at bounding box center [153, 278] width 183 height 16
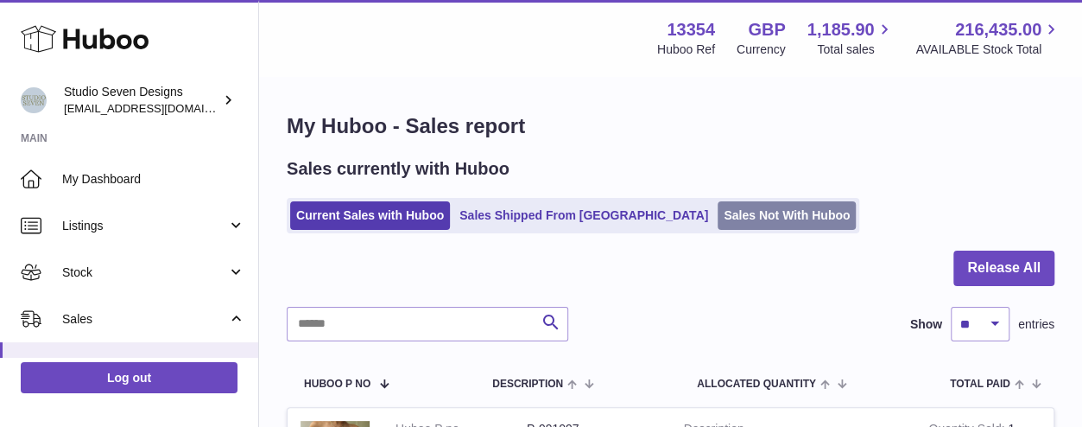
click at [718, 220] on link "Sales Not With Huboo" at bounding box center [787, 215] width 138 height 28
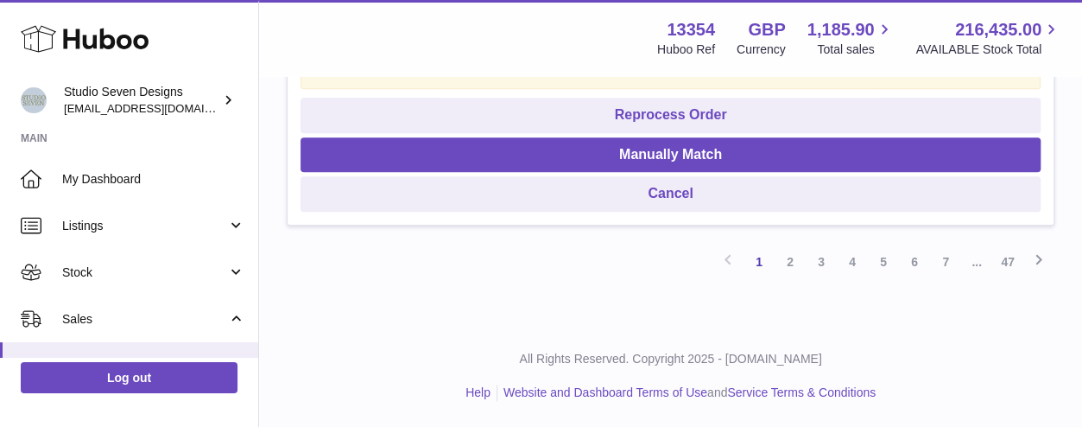
scroll to position [4155, 0]
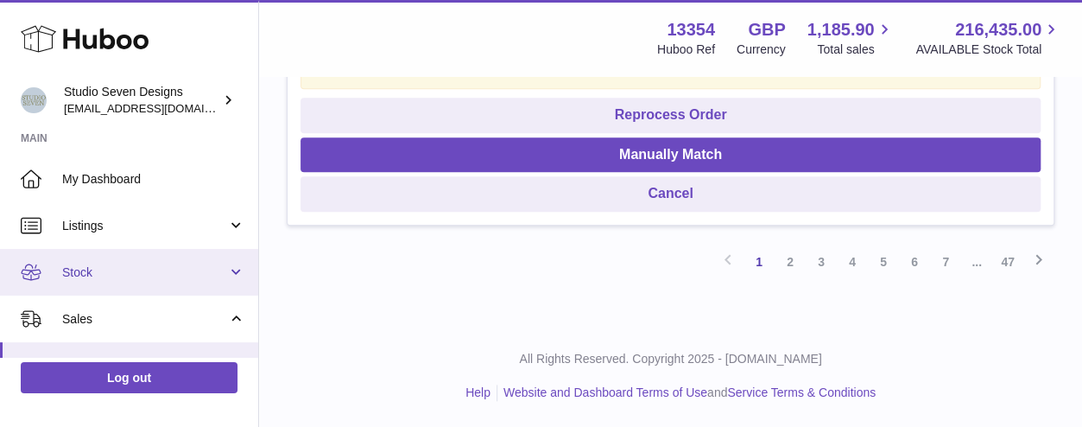
click at [97, 270] on span "Stock" at bounding box center [144, 272] width 165 height 16
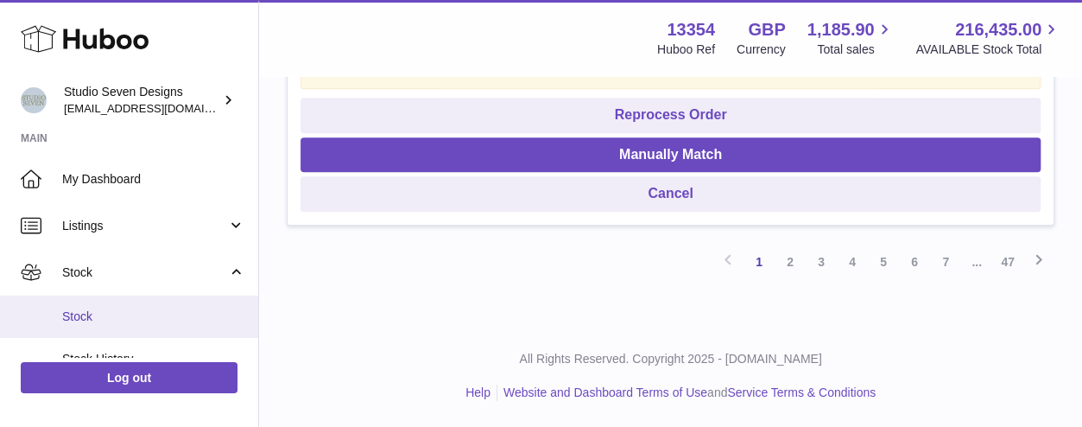
click at [96, 312] on span "Stock" at bounding box center [153, 316] width 183 height 16
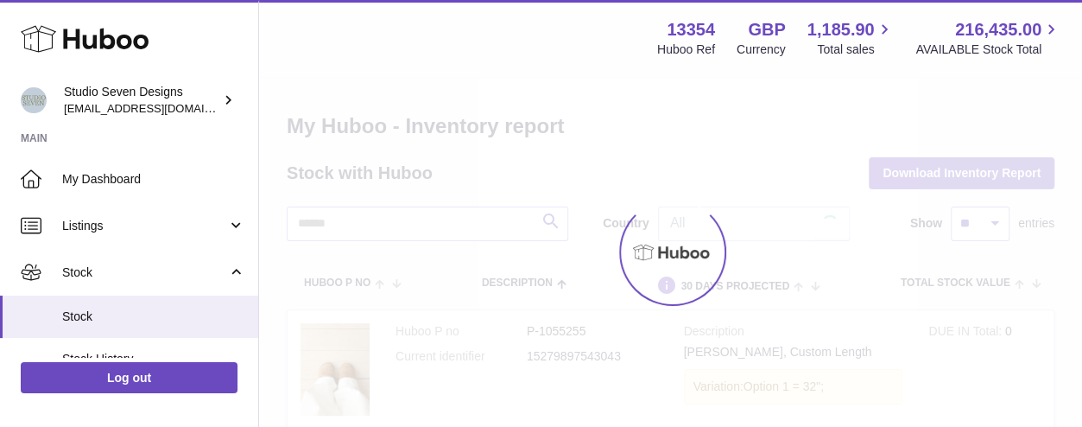
scroll to position [93, 0]
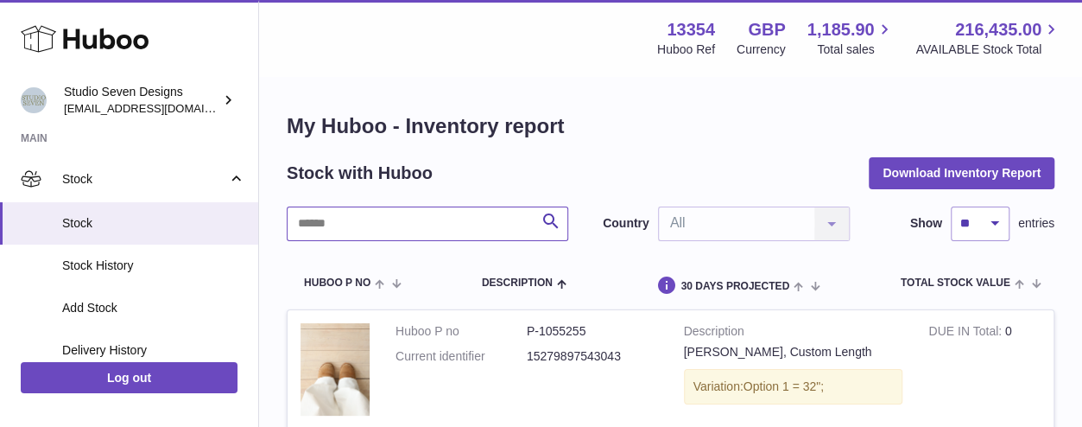
click at [352, 225] on input "text" at bounding box center [428, 223] width 282 height 35
type input "*******"
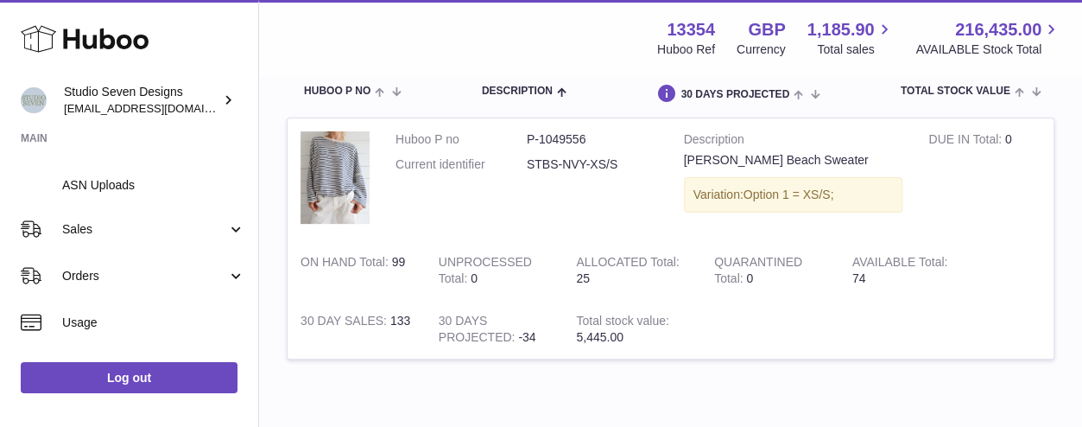
scroll to position [301, 0]
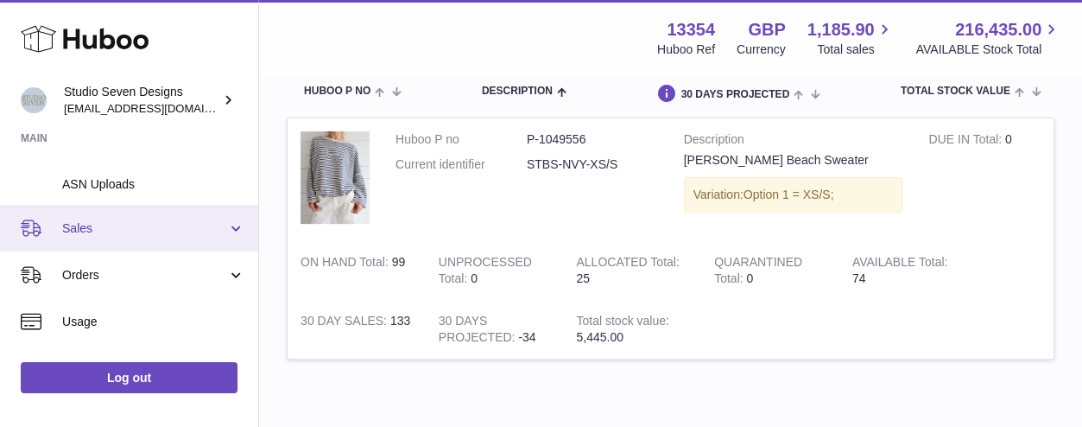
click at [140, 232] on span "Sales" at bounding box center [144, 228] width 165 height 16
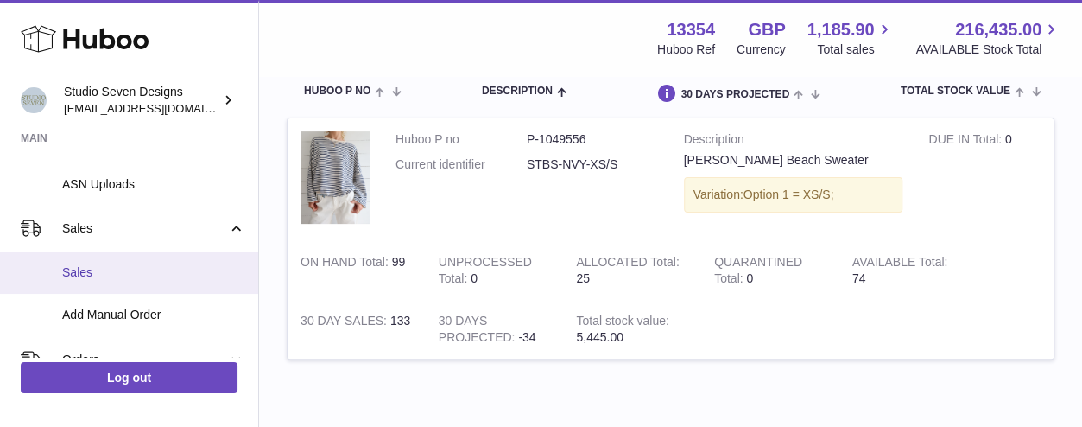
click at [123, 279] on span "Sales" at bounding box center [153, 272] width 183 height 16
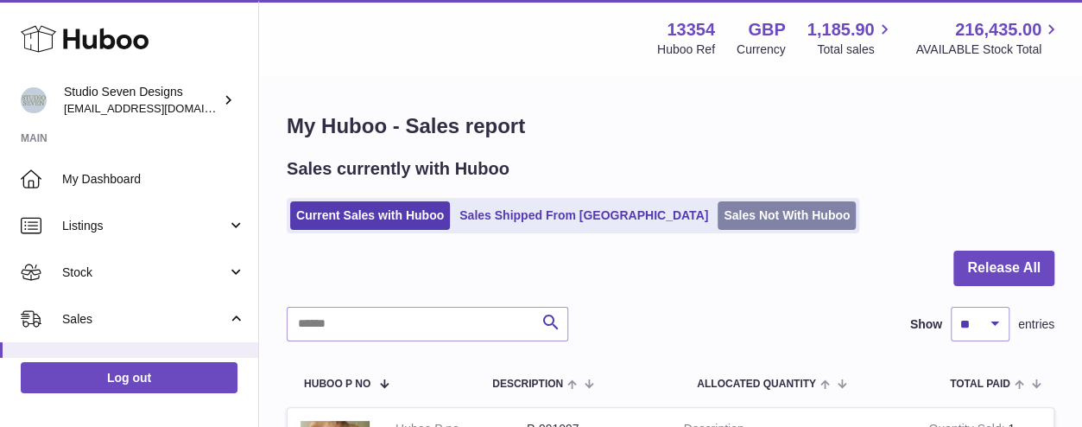
click at [718, 215] on link "Sales Not With Huboo" at bounding box center [787, 215] width 138 height 28
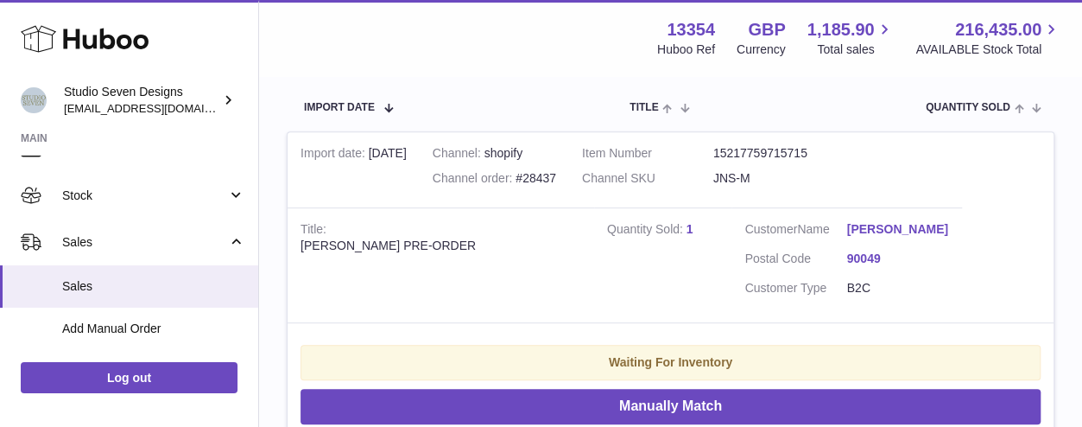
scroll to position [64, 0]
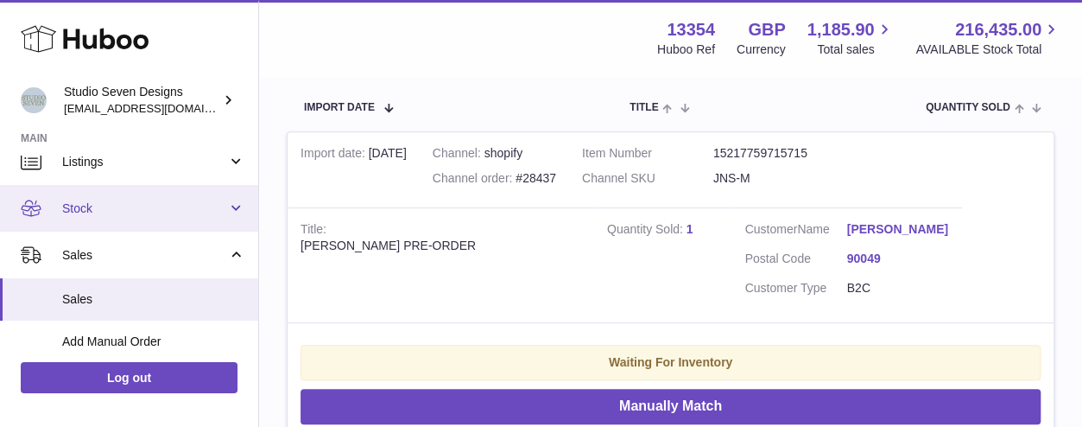
click at [146, 206] on span "Stock" at bounding box center [144, 208] width 165 height 16
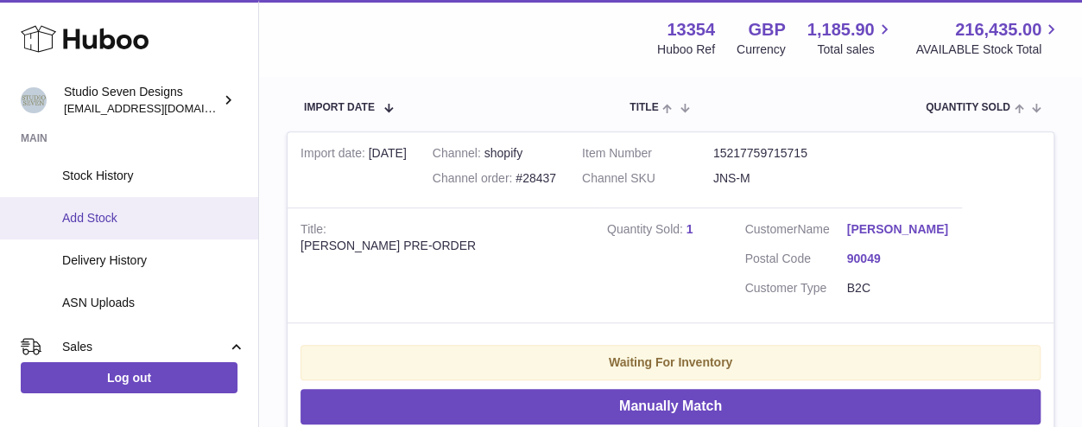
scroll to position [184, 0]
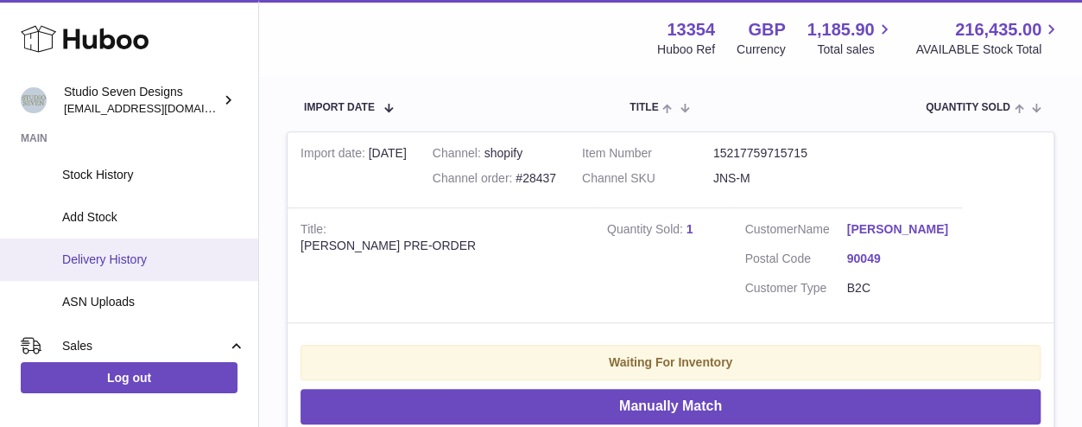
click at [138, 266] on span "Delivery History" at bounding box center [153, 259] width 183 height 16
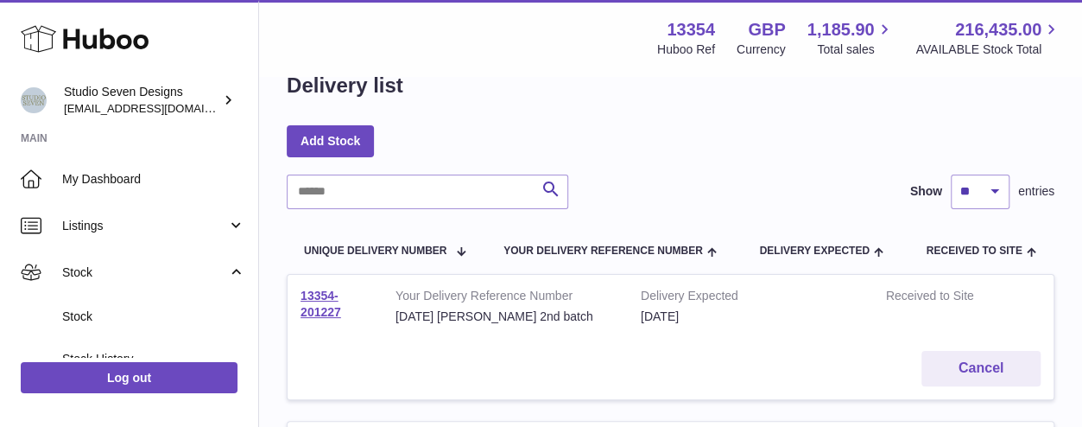
scroll to position [40, 0]
